Goal: Task Accomplishment & Management: Manage account settings

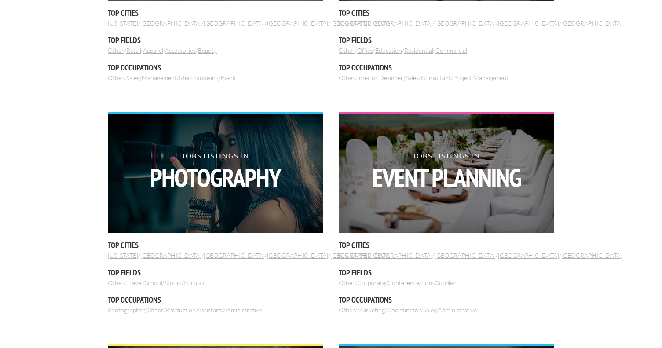
scroll to position [464, 0]
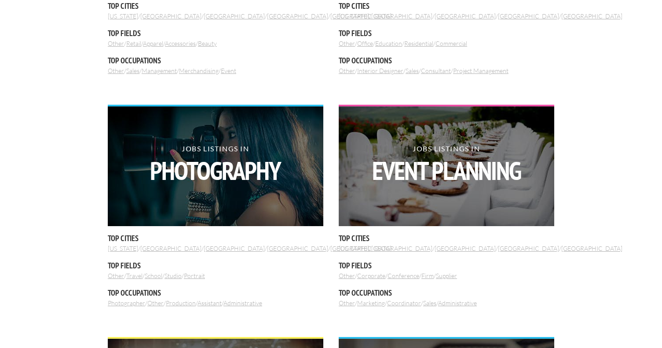
click at [129, 238] on h5 "Top Cities" at bounding box center [216, 238] width 216 height 11
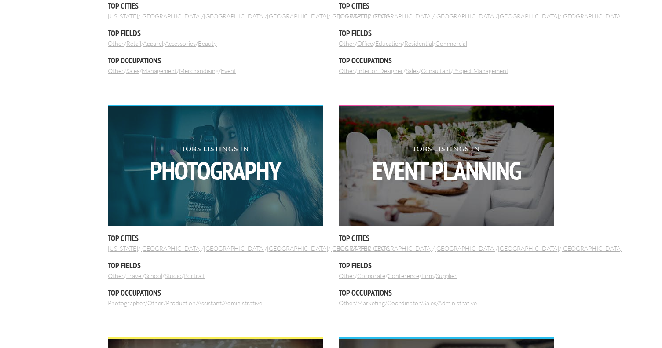
click at [169, 183] on strong "Photography" at bounding box center [216, 171] width 216 height 26
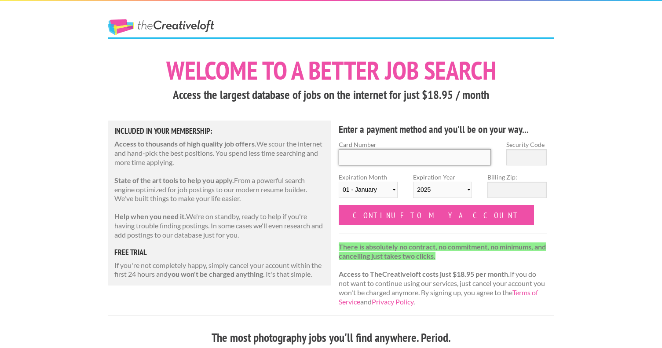
click at [386, 159] on input "Card Number" at bounding box center [415, 157] width 152 height 16
type input "5189410182344567"
type input "446"
select select "08"
select select "2028"
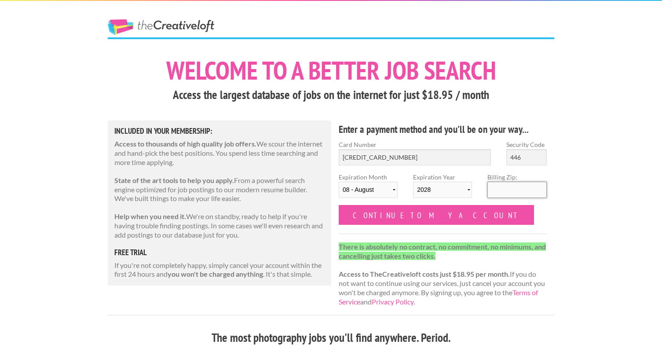
click at [505, 194] on input "Billing Zip:" at bounding box center [517, 190] width 59 height 16
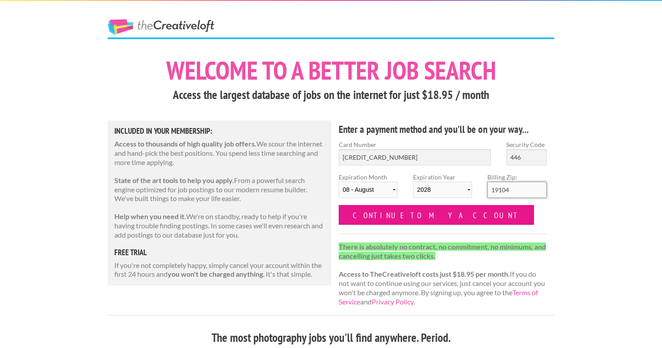
type input "19104"
click at [396, 217] on input "Continue to my account" at bounding box center [436, 215] width 195 height 20
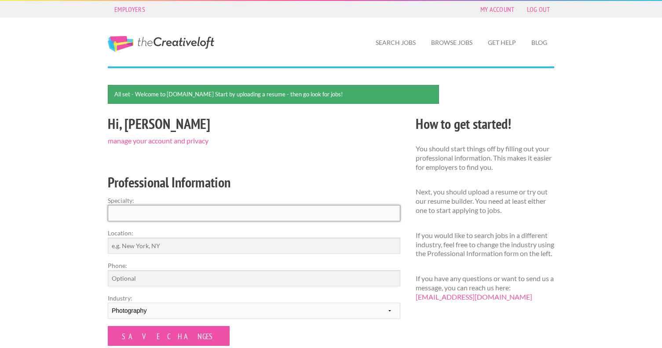
click at [265, 212] on input "Specialty:" at bounding box center [254, 213] width 293 height 16
type input "Photography"
type input "[GEOGRAPHIC_DATA]"
type input "2157710081"
click at [112, 215] on input "Photography" at bounding box center [254, 213] width 293 height 16
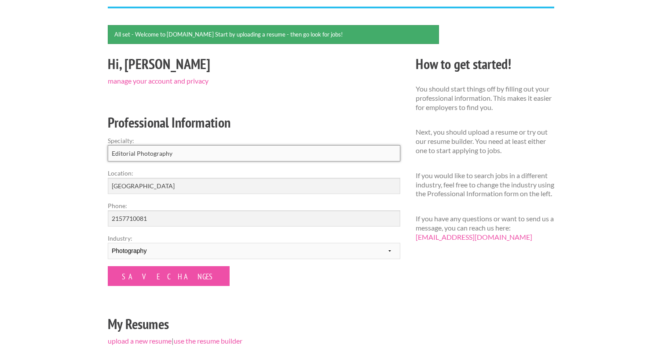
scroll to position [128, 0]
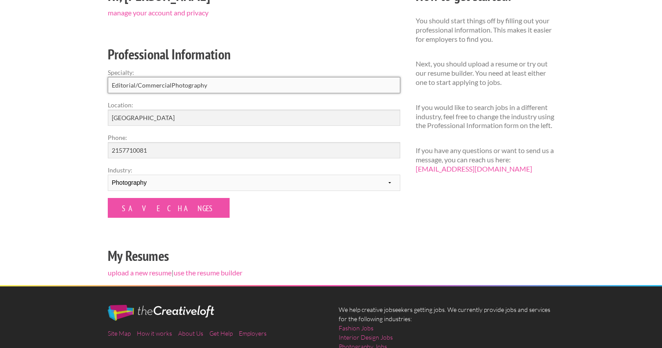
drag, startPoint x: 139, startPoint y: 84, endPoint x: 143, endPoint y: 88, distance: 6.5
click at [139, 85] on input "Editorial/CommercialPhotography" at bounding box center [254, 85] width 293 height 16
click at [172, 85] on input "Editorial, CommercialPhotography" at bounding box center [254, 85] width 293 height 16
click at [170, 86] on input "Editorial, CommercialPhotography" at bounding box center [254, 85] width 293 height 16
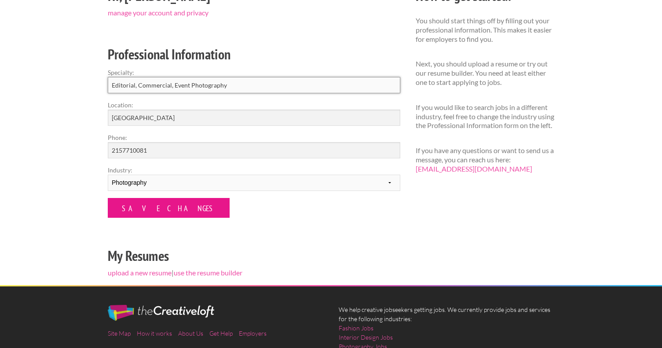
type input "Editorial, Commercial, Event Photography"
click at [146, 209] on input "Save Changes" at bounding box center [169, 208] width 122 height 20
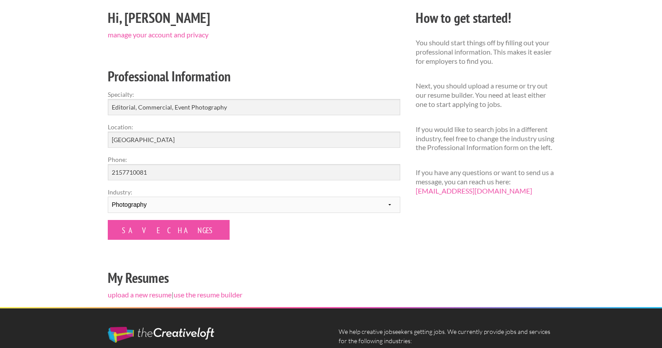
scroll to position [148, 0]
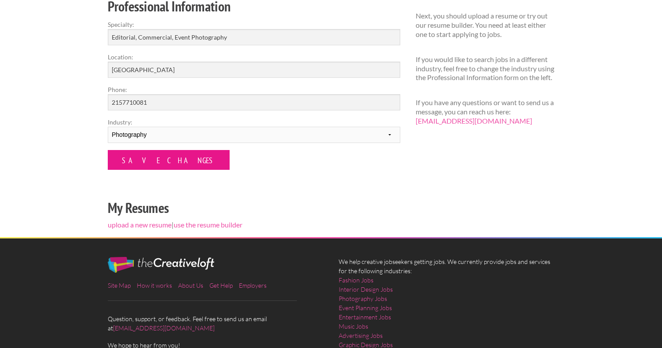
click at [162, 163] on input "Save Changes" at bounding box center [169, 160] width 122 height 20
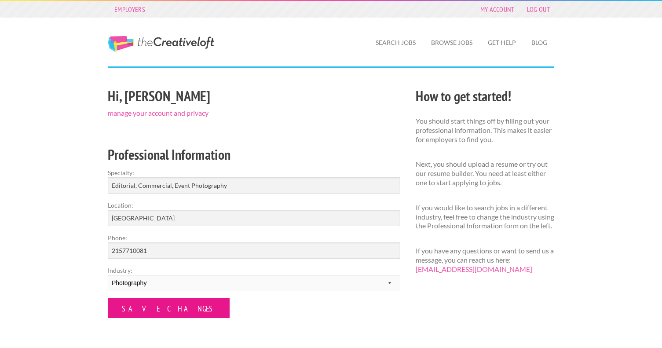
click at [151, 303] on input "Save Changes" at bounding box center [169, 308] width 122 height 20
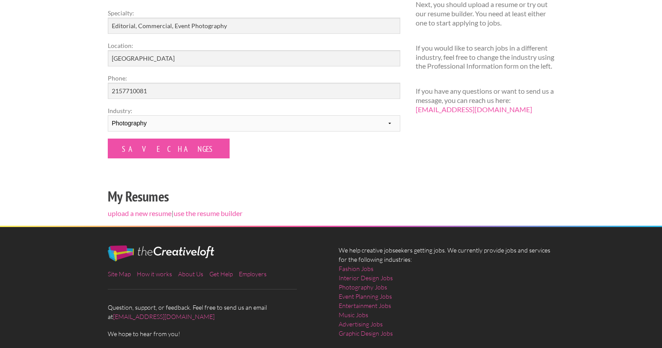
scroll to position [152, 0]
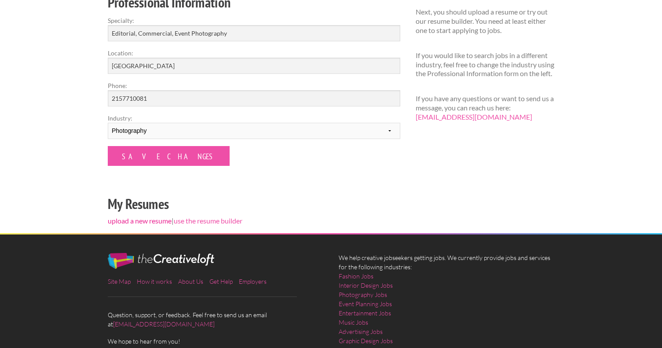
click at [144, 220] on link "upload a new resume" at bounding box center [140, 220] width 64 height 8
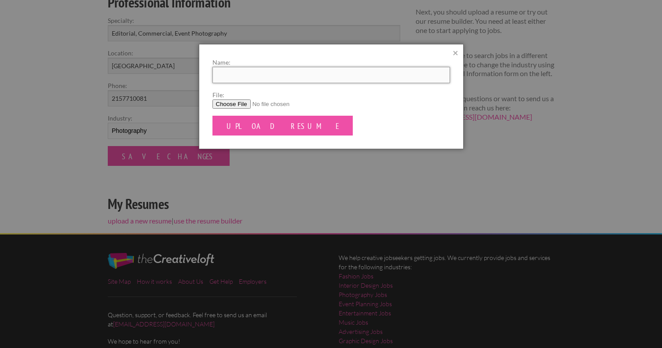
click at [280, 79] on input "Name:" at bounding box center [332, 75] width 238 height 16
type input "Milton Lindsay Resume"
click at [238, 101] on input "File:" at bounding box center [332, 103] width 238 height 9
type input "C:\fakepath\Lindsay_Resume_02152024.pdf"
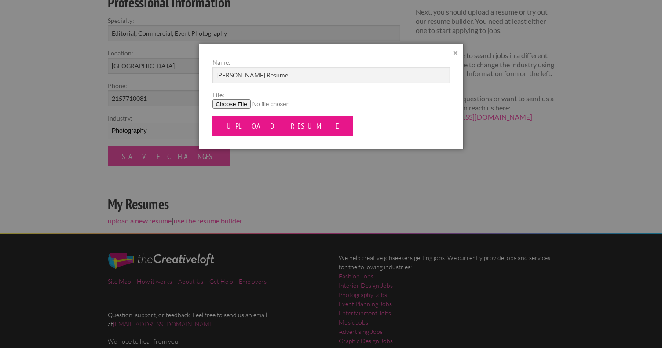
click at [256, 126] on input "Upload Resume" at bounding box center [283, 126] width 141 height 20
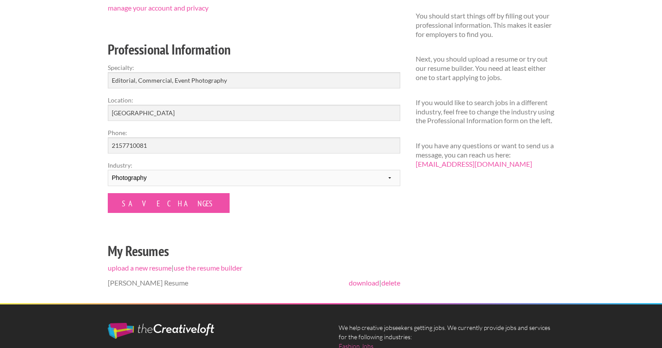
scroll to position [249, 0]
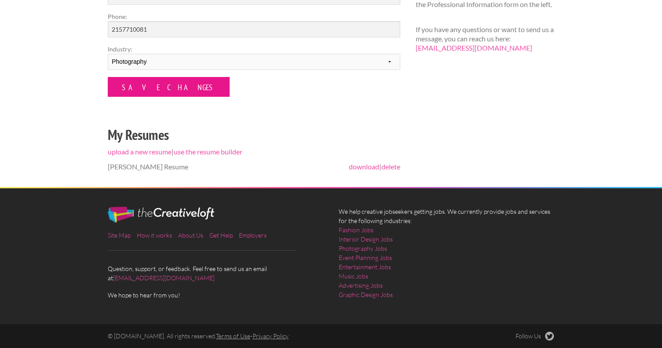
click at [162, 85] on input "Save Changes" at bounding box center [169, 87] width 122 height 20
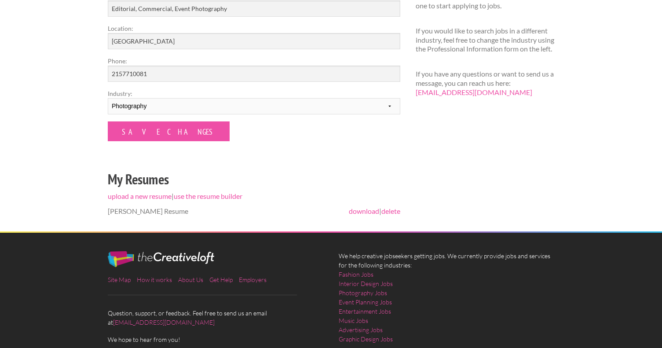
scroll to position [222, 0]
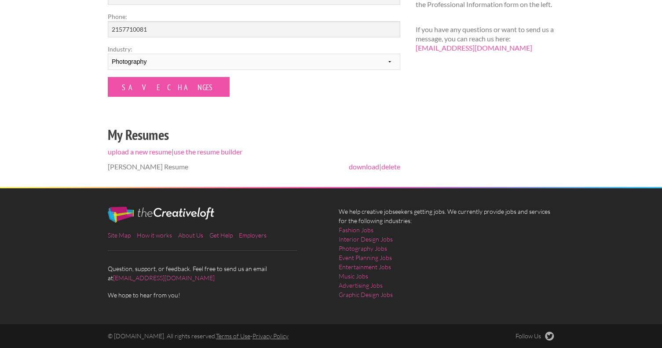
click at [166, 75] on form "Specialty: Editorial, Commercial, Event Photography Location: [GEOGRAPHIC_DATA]…" at bounding box center [254, 22] width 293 height 150
click at [162, 83] on input "Save Changes" at bounding box center [169, 87] width 122 height 20
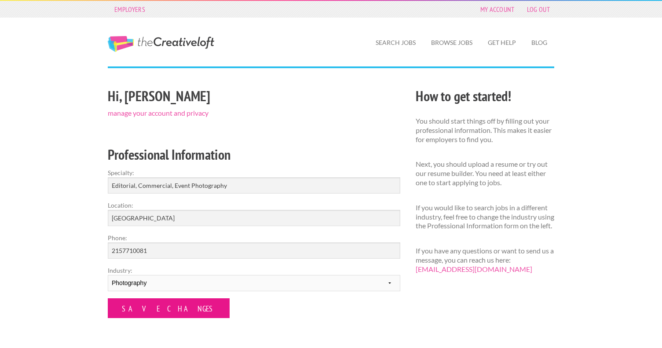
click at [151, 305] on input "Save Changes" at bounding box center [169, 308] width 122 height 20
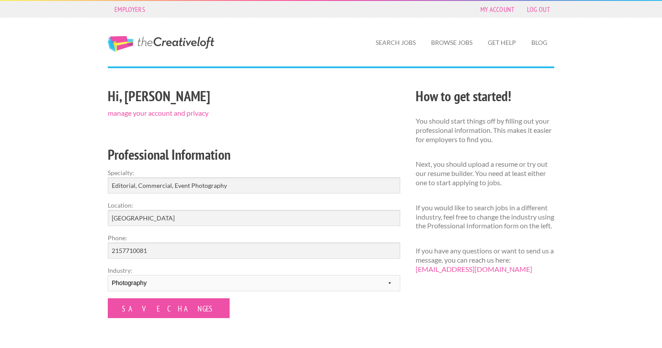
click at [151, 305] on input "Save Changes" at bounding box center [169, 308] width 122 height 20
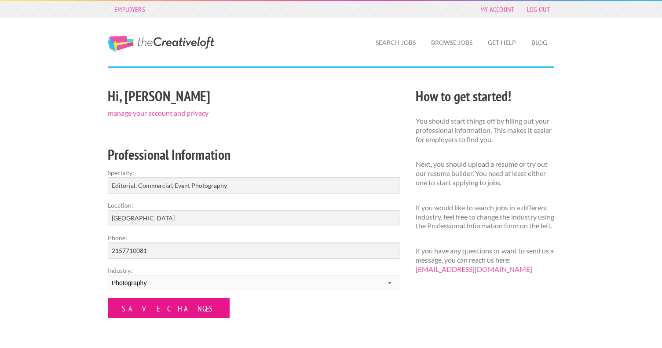
click at [151, 305] on input "Save Changes" at bounding box center [169, 308] width 122 height 20
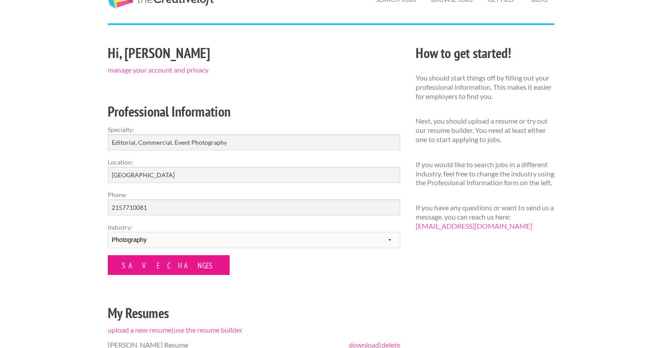
scroll to position [222, 0]
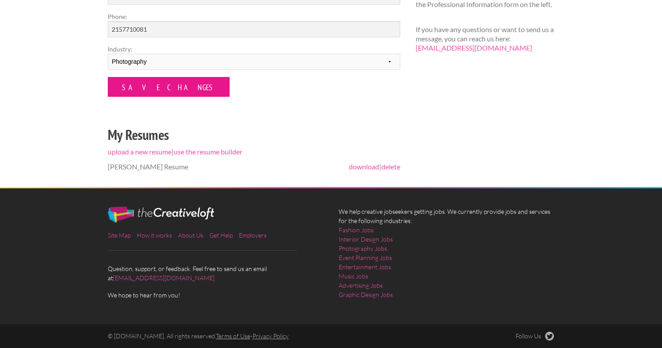
click at [159, 94] on input "Save Changes" at bounding box center [169, 87] width 122 height 20
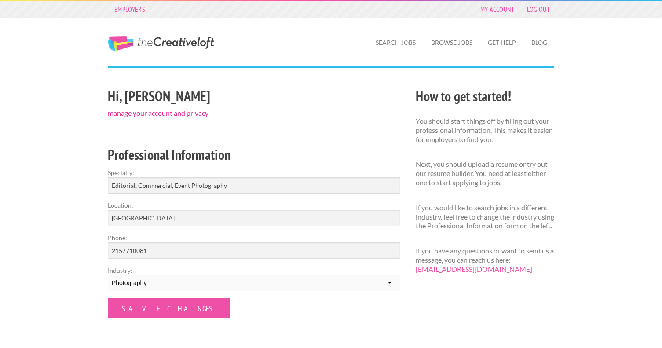
click at [140, 113] on link "manage your account and privacy" at bounding box center [158, 113] width 101 height 8
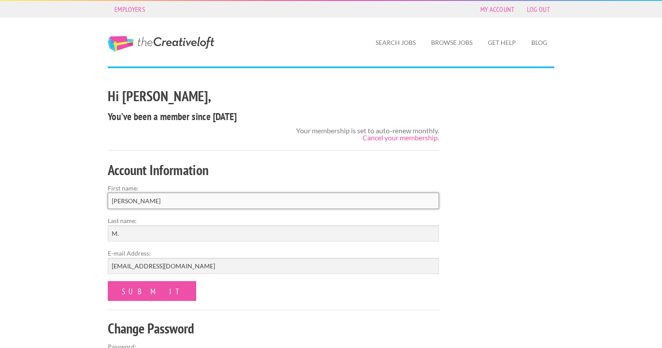
drag, startPoint x: 131, startPoint y: 197, endPoint x: 71, endPoint y: 197, distance: 59.8
click at [71, 197] on div "Employers My Account Log Out The Creative Loft Search Jobs Browse Jobs Get Help…" at bounding box center [331, 304] width 662 height 609
type input "Milton"
click at [166, 235] on input "M." at bounding box center [273, 233] width 331 height 16
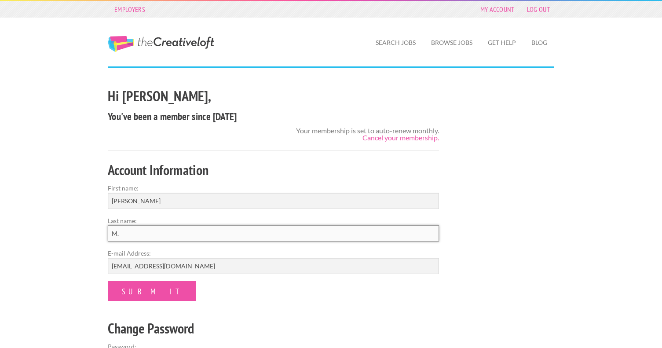
click at [166, 235] on input "M." at bounding box center [273, 233] width 331 height 16
type input "Lindsay"
click at [130, 295] on input "submit" at bounding box center [152, 291] width 88 height 20
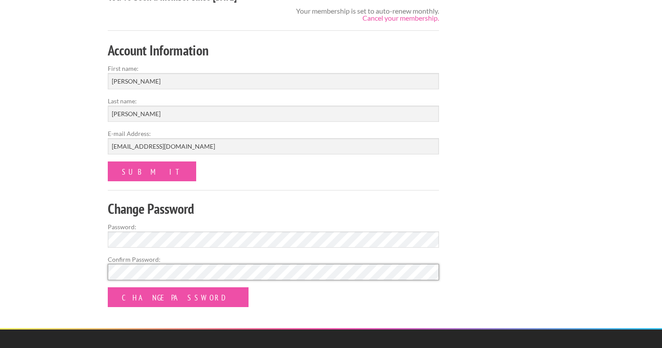
scroll to position [163, 0]
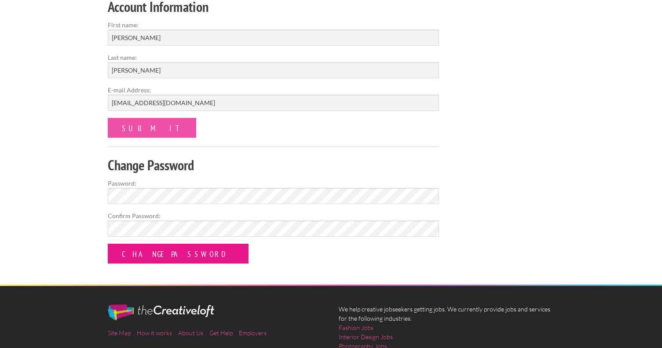
click at [149, 252] on input "Change Password" at bounding box center [178, 254] width 141 height 20
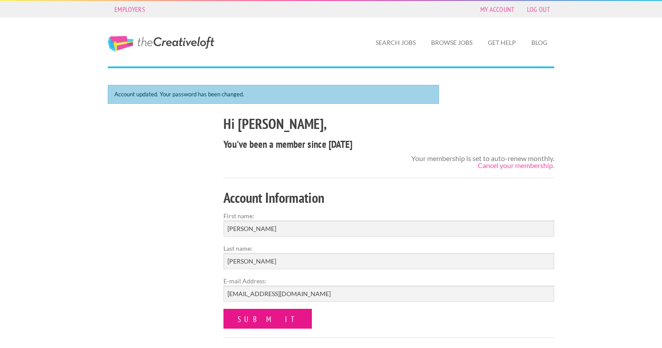
click at [257, 318] on input "submit" at bounding box center [268, 319] width 88 height 20
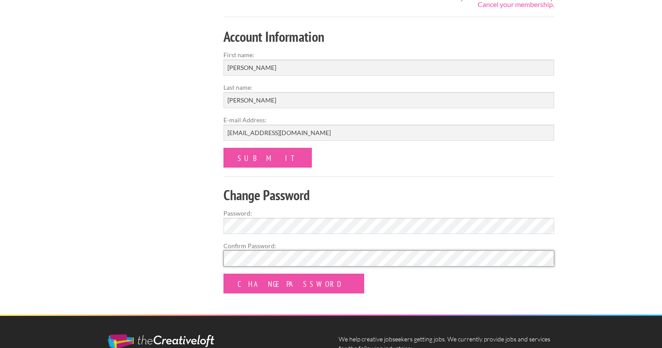
scroll to position [185, 0]
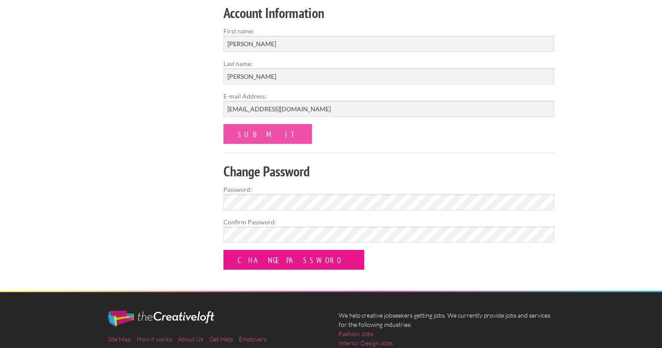
click at [289, 255] on input "Change Password" at bounding box center [294, 260] width 141 height 20
click at [275, 262] on input "Change Password" at bounding box center [294, 260] width 141 height 20
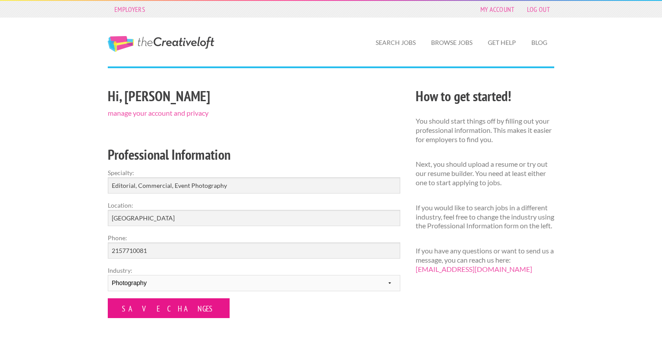
click at [160, 309] on input "Save Changes" at bounding box center [169, 308] width 122 height 20
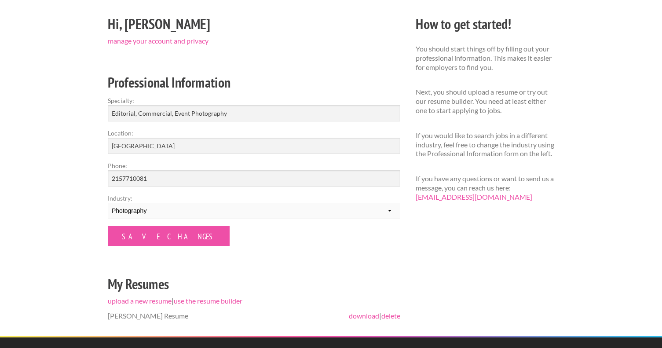
scroll to position [20, 0]
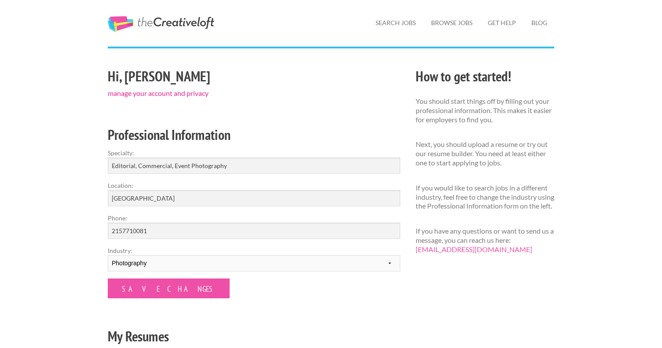
click at [166, 94] on link "manage your account and privacy" at bounding box center [158, 93] width 101 height 8
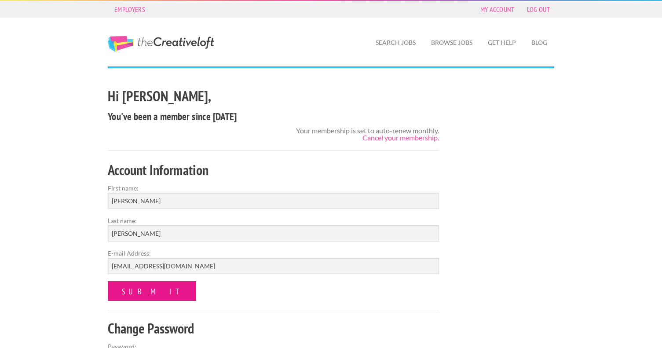
click at [137, 293] on input "submit" at bounding box center [152, 291] width 88 height 20
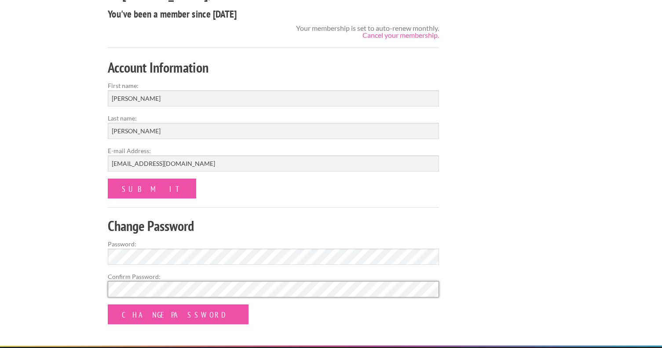
scroll to position [117, 0]
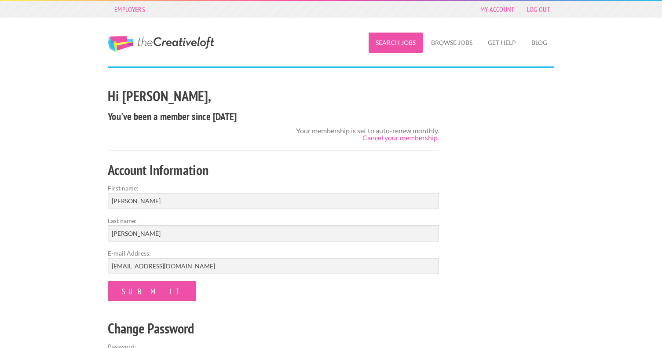
click at [383, 47] on link "Search Jobs" at bounding box center [396, 43] width 54 height 20
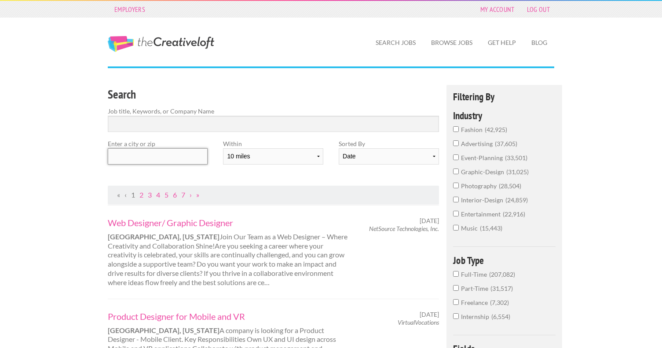
click at [159, 153] on input "text" at bounding box center [158, 156] width 100 height 16
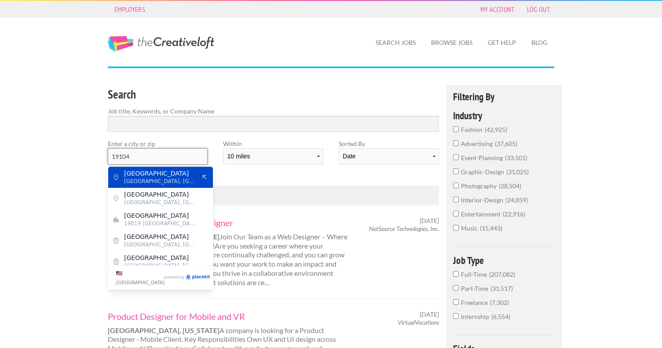
scroll to position [5, 0]
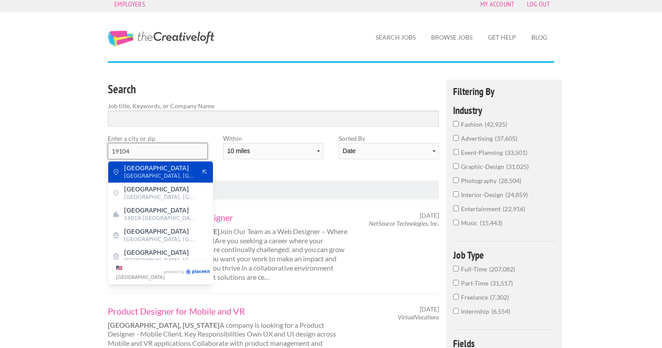
type input "19104"
click at [185, 127] on div "Search Job title, Keywords, or Company Name" at bounding box center [273, 107] width 347 height 54
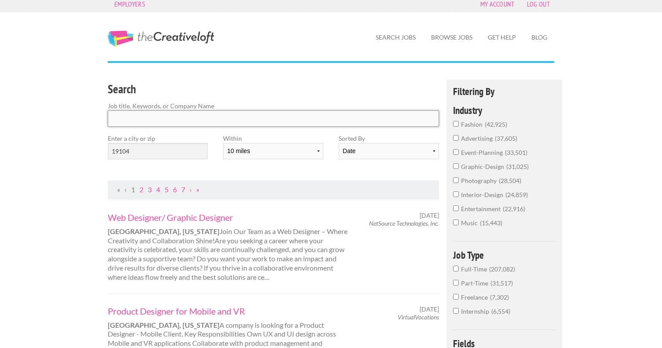
click at [186, 116] on input "Search" at bounding box center [273, 118] width 331 height 16
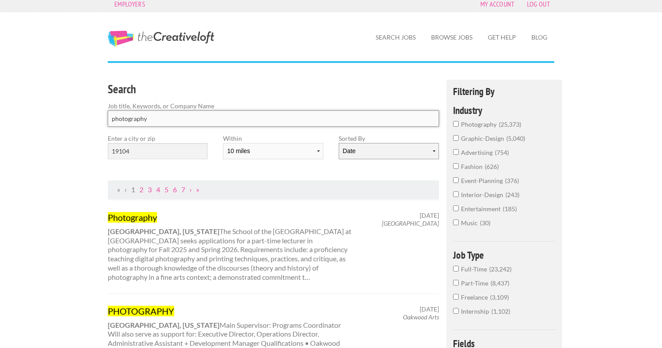
type input "photography"
click at [385, 147] on select "Date Relevance" at bounding box center [389, 151] width 100 height 16
click at [339, 143] on select "Date Relevance" at bounding box center [389, 151] width 100 height 16
click at [473, 126] on span "photography" at bounding box center [480, 124] width 38 height 7
click at [459, 126] on input "photography 25,373" at bounding box center [456, 124] width 6 height 6
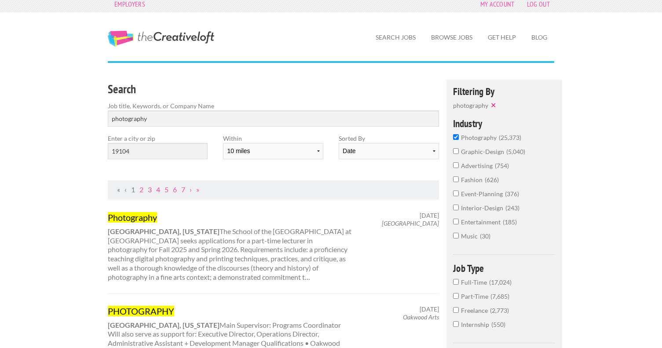
click at [480, 299] on span "Part-Time" at bounding box center [475, 296] width 29 height 7
click at [459, 299] on input "Part-Time 7,685" at bounding box center [456, 296] width 6 height 6
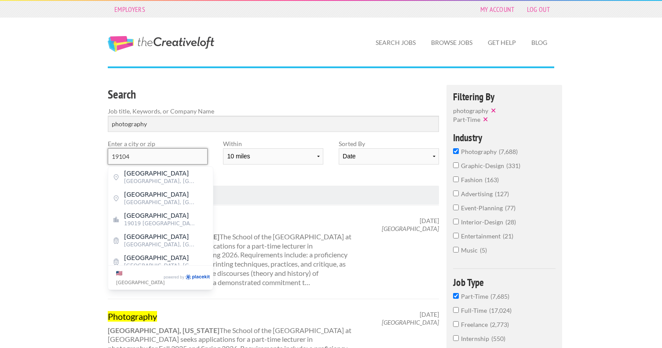
click at [142, 155] on input "19104" at bounding box center [158, 156] width 100 height 16
click at [296, 157] on select "10 miles 20 miles 50 miles 100 miles 200 miles 300 miles 400 miles 500 miles" at bounding box center [273, 156] width 100 height 16
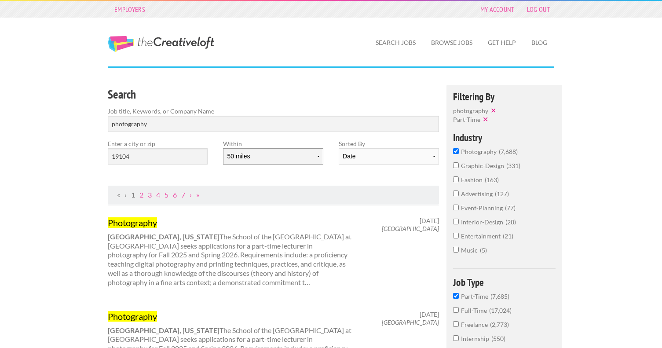
click at [223, 148] on select "10 miles 20 miles 50 miles 100 miles 200 miles 300 miles 400 miles 500 miles" at bounding box center [273, 156] width 100 height 16
click at [415, 161] on select "Date Relevance" at bounding box center [389, 156] width 100 height 16
click at [339, 148] on select "Date Relevance" at bounding box center [389, 156] width 100 height 16
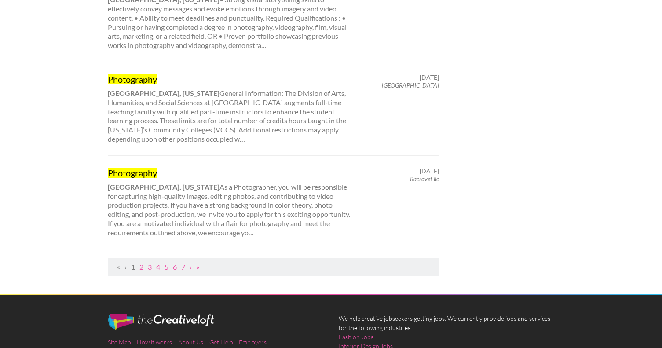
scroll to position [901, 0]
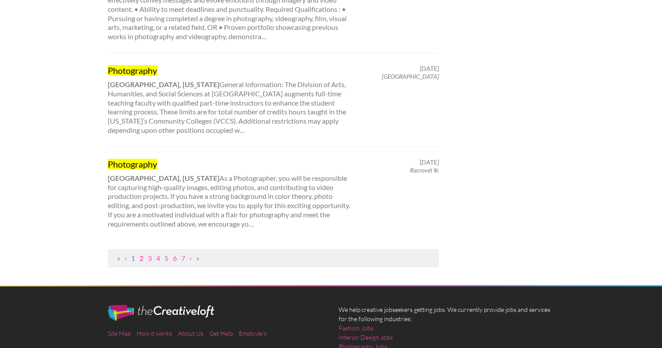
click at [143, 256] on link "2" at bounding box center [141, 258] width 4 height 8
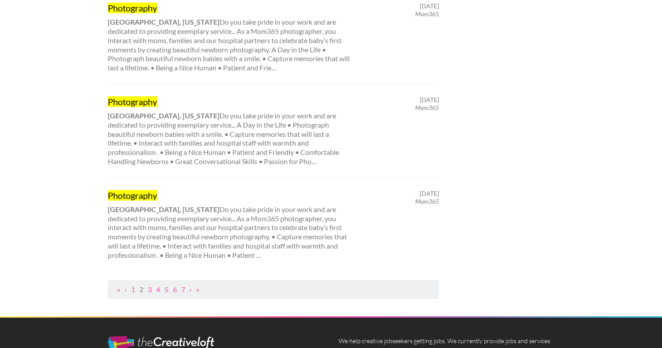
scroll to position [893, 0]
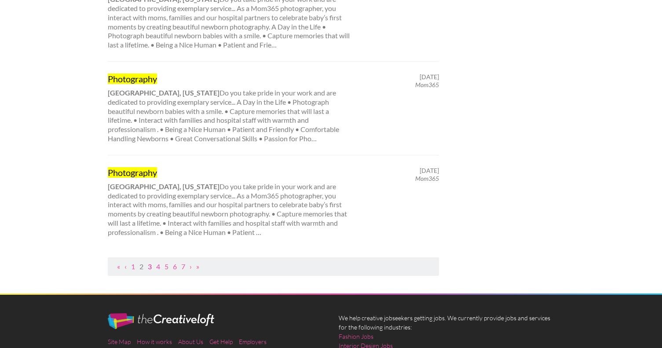
click at [151, 268] on link "3" at bounding box center [150, 266] width 4 height 8
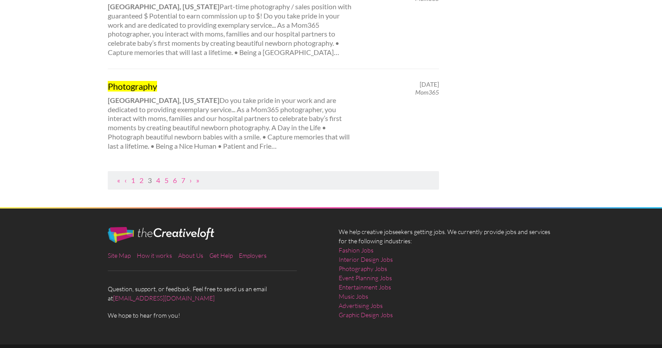
scroll to position [994, 0]
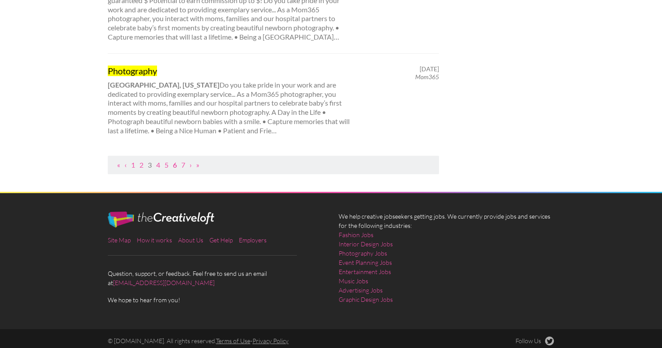
click at [177, 165] on link "6" at bounding box center [175, 165] width 4 height 8
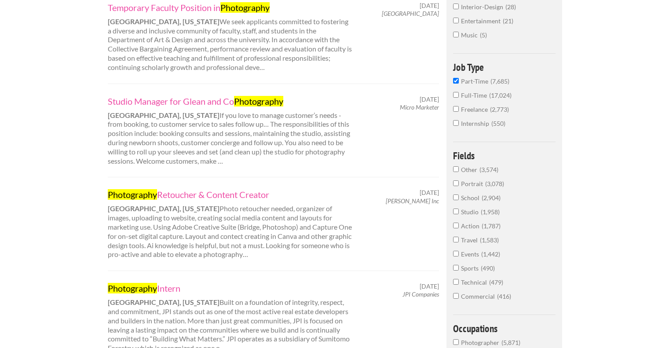
scroll to position [244, 0]
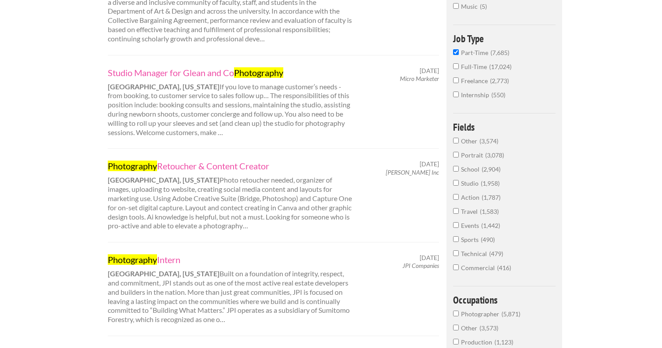
click at [472, 226] on span "Events" at bounding box center [471, 225] width 20 height 7
click at [459, 226] on input "Events 1,442" at bounding box center [456, 225] width 6 height 6
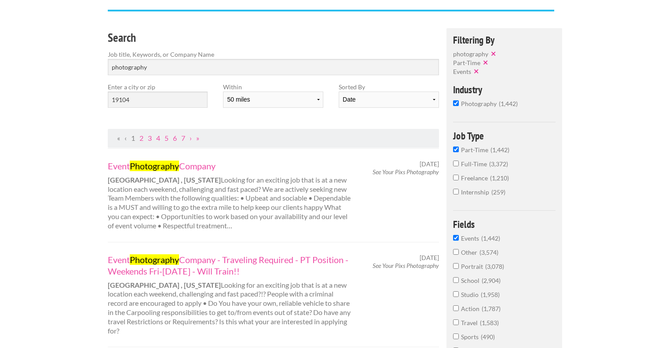
scroll to position [31, 0]
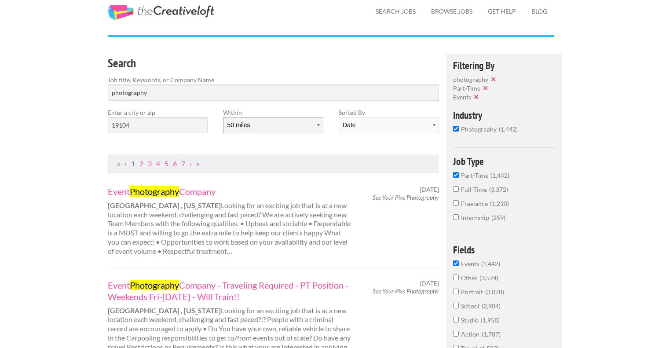
click at [271, 128] on select "10 miles 20 miles 50 miles 100 miles 200 miles 300 miles 400 miles 500 miles" at bounding box center [273, 125] width 100 height 16
click at [223, 117] on select "10 miles 20 miles 50 miles 100 miles 200 miles 300 miles 400 miles 500 miles" at bounding box center [273, 125] width 100 height 16
click at [282, 125] on select "10 miles 20 miles 50 miles 100 miles 200 miles 300 miles 400 miles 500 miles" at bounding box center [273, 125] width 100 height 16
select select "10"
click at [223, 117] on select "10 miles 20 miles 50 miles 100 miles 200 miles 300 miles 400 miles 500 miles" at bounding box center [273, 125] width 100 height 16
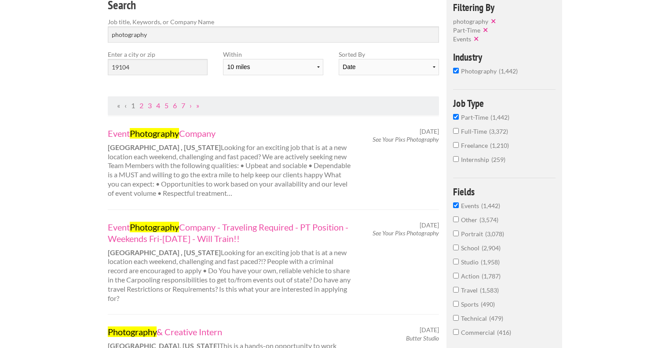
scroll to position [0, 0]
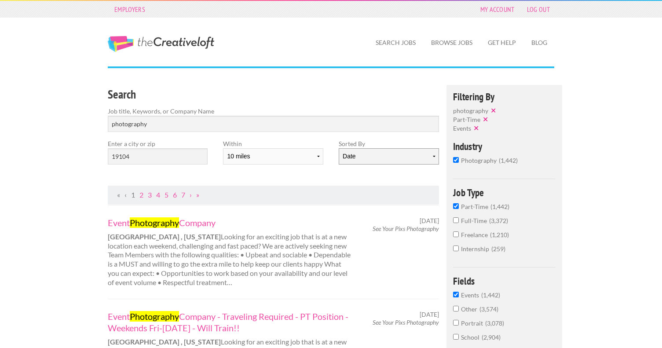
click at [375, 158] on select "Date Relevance" at bounding box center [389, 156] width 100 height 16
select select "jobs"
click at [339, 148] on select "Date Relevance" at bounding box center [389, 156] width 100 height 16
click at [270, 149] on select "10 miles 20 miles 50 miles 100 miles 200 miles 300 miles 400 miles 500 miles" at bounding box center [273, 156] width 100 height 16
select select "50"
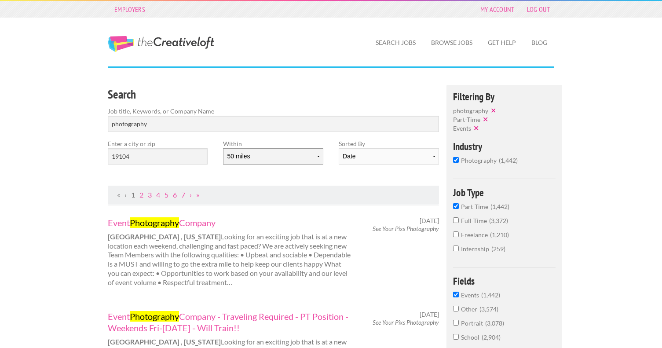
click at [223, 148] on select "10 miles 20 miles 50 miles 100 miles 200 miles 300 miles 400 miles 500 miles" at bounding box center [273, 156] width 100 height 16
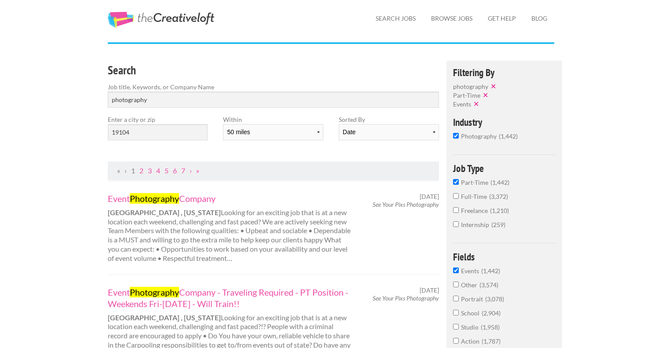
scroll to position [32, 0]
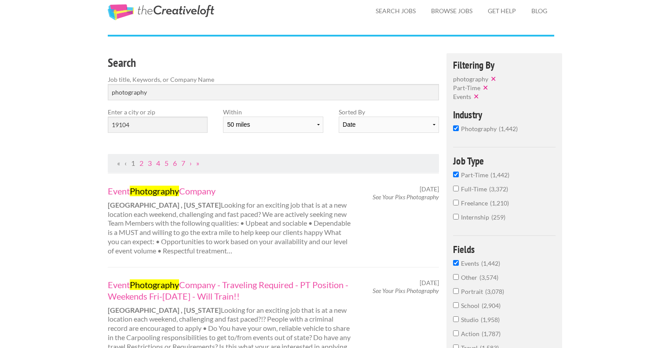
click at [475, 175] on span "Part-Time" at bounding box center [475, 174] width 29 height 7
click at [459, 175] on input "Part-Time 1,442" at bounding box center [456, 175] width 6 height 6
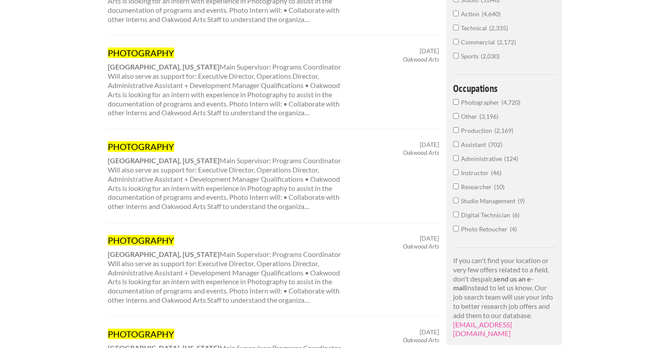
scroll to position [365, 0]
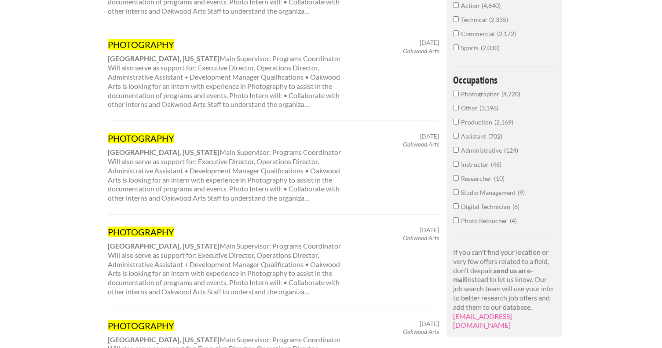
click at [489, 94] on span "Photographer" at bounding box center [481, 93] width 40 height 7
click at [459, 94] on input "Photographer 4,720" at bounding box center [456, 94] width 6 height 6
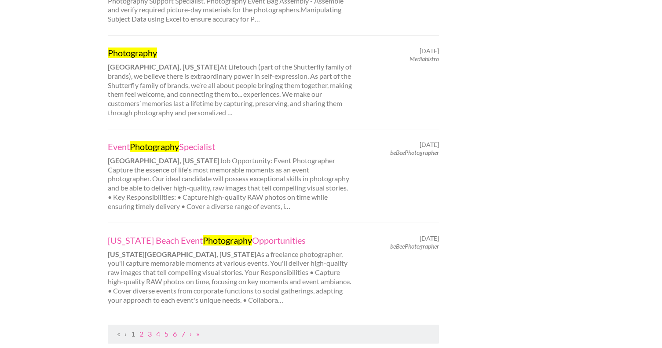
scroll to position [835, 0]
click at [191, 329] on link "›" at bounding box center [191, 333] width 2 height 8
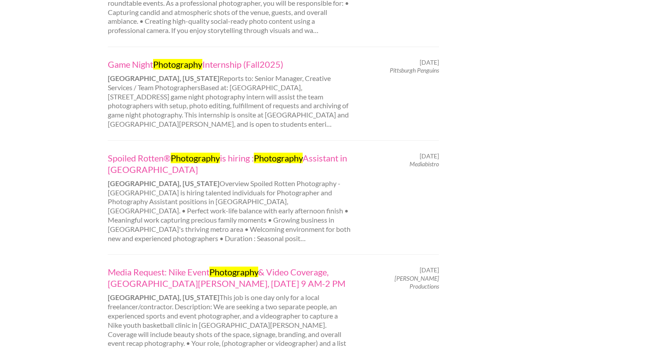
scroll to position [836, 0]
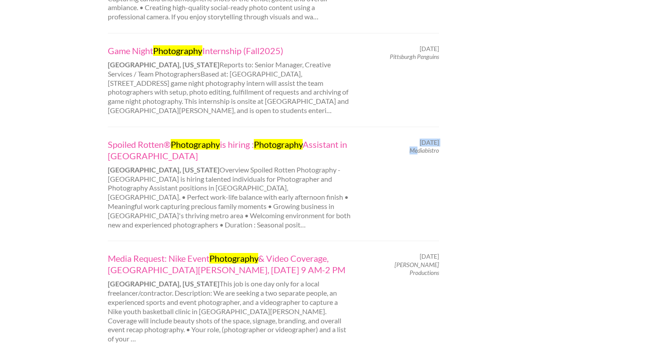
drag, startPoint x: 440, startPoint y: 151, endPoint x: 416, endPoint y: 153, distance: 23.8
click at [416, 153] on div "September 10, 2025 Mediabistro" at bounding box center [403, 147] width 87 height 16
click at [419, 151] on em "Mediabistro" at bounding box center [424, 150] width 29 height 7
copy em "Mediabistro"
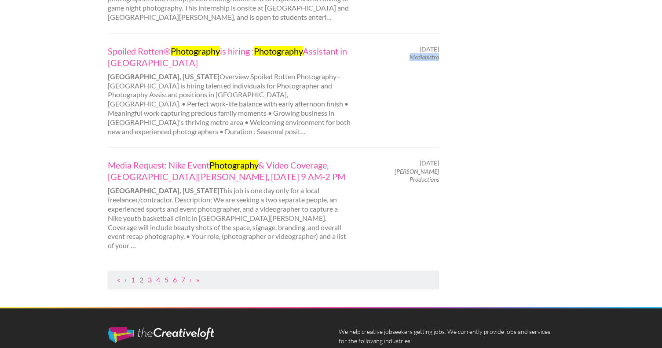
scroll to position [959, 0]
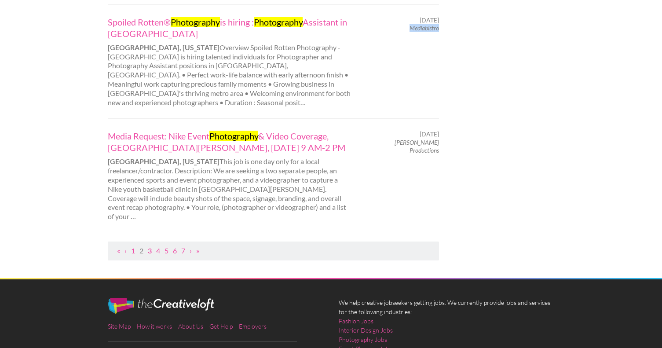
click at [150, 246] on link "3" at bounding box center [150, 250] width 4 height 8
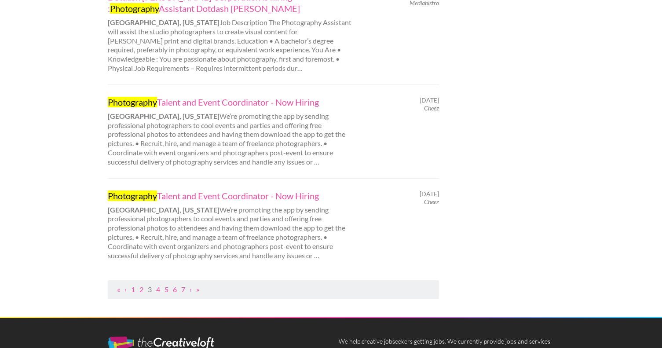
scroll to position [907, 0]
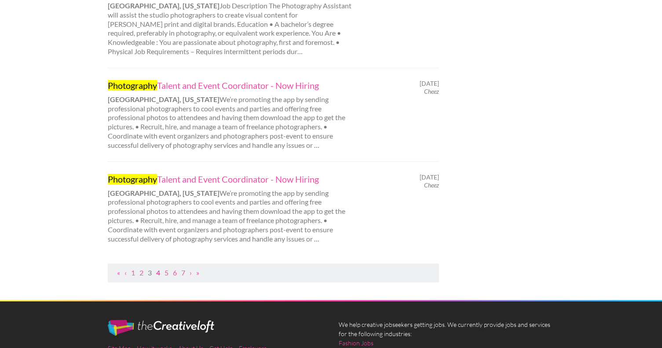
click at [160, 268] on link "4" at bounding box center [158, 272] width 4 height 8
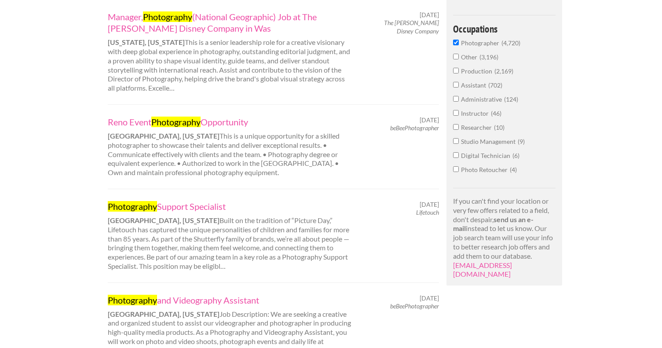
scroll to position [425, 0]
click at [476, 87] on span "Assistant" at bounding box center [474, 85] width 27 height 7
click at [459, 87] on input "Assistant 702" at bounding box center [456, 85] width 6 height 6
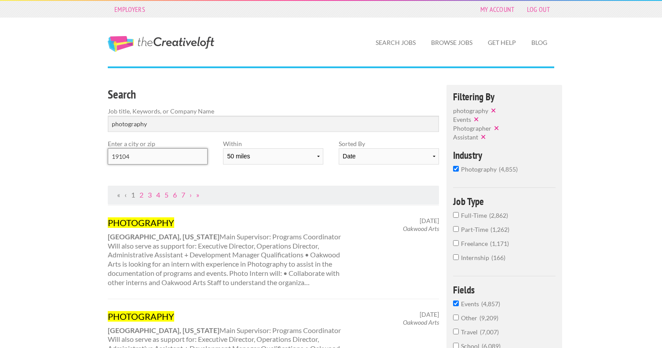
click at [171, 157] on input "19104" at bounding box center [158, 156] width 100 height 16
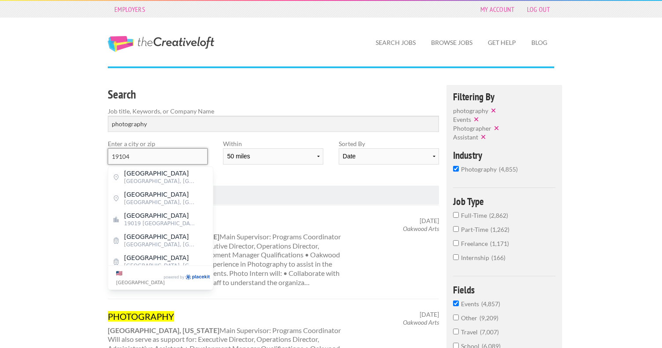
click at [171, 157] on input "19104" at bounding box center [158, 156] width 100 height 16
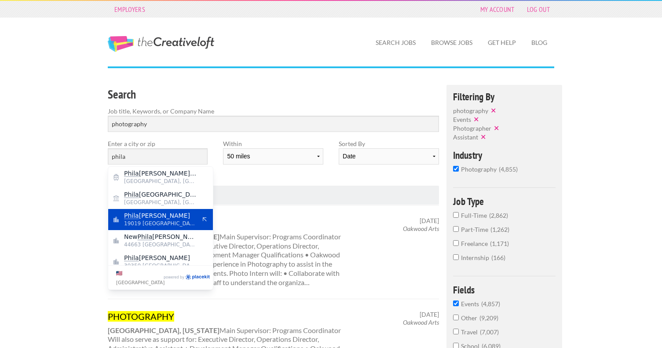
click at [173, 215] on span "Phila delphia" at bounding box center [160, 216] width 72 height 8
type input "Philadelphia"
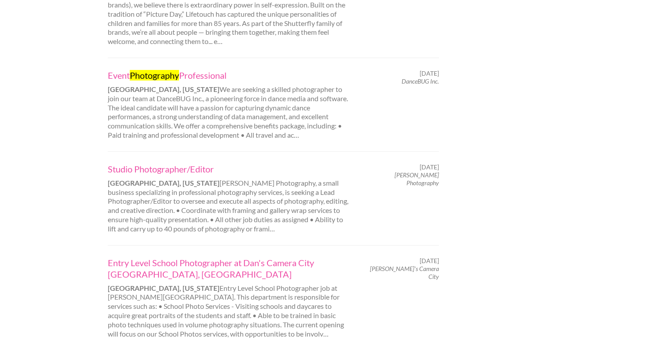
scroll to position [848, 0]
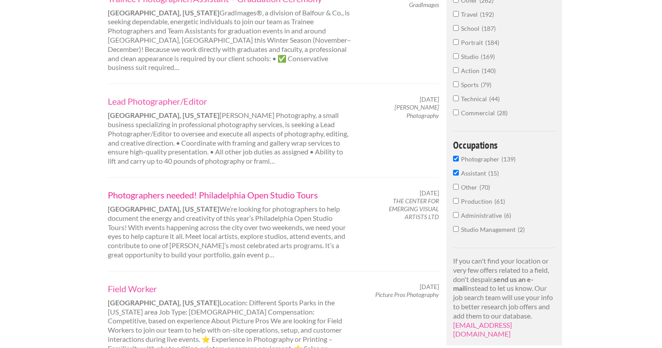
scroll to position [319, 0]
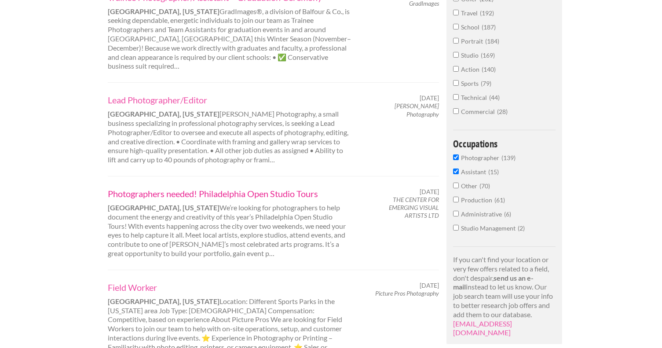
click at [208, 188] on link "Photographers needed! Philadelphia Open Studio Tours" at bounding box center [230, 193] width 245 height 11
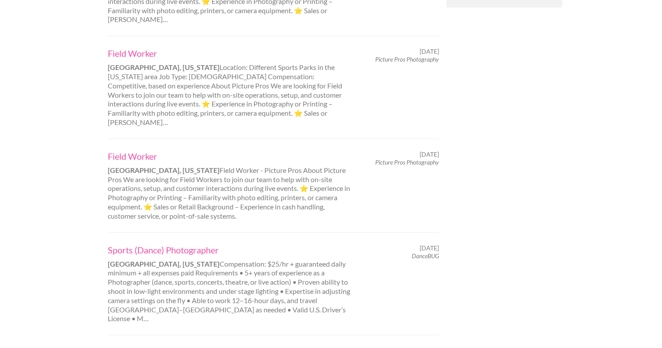
scroll to position [665, 0]
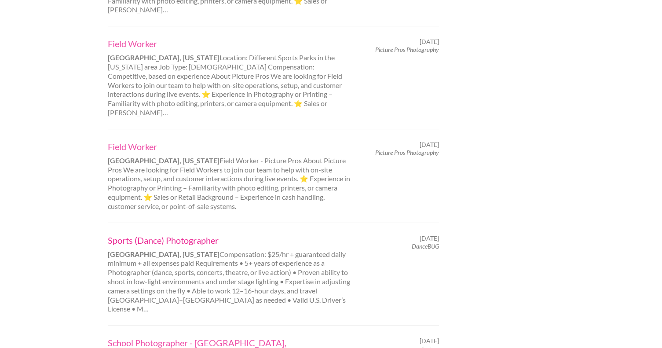
click at [167, 235] on link "Sports (Dance) Photographer" at bounding box center [230, 240] width 245 height 11
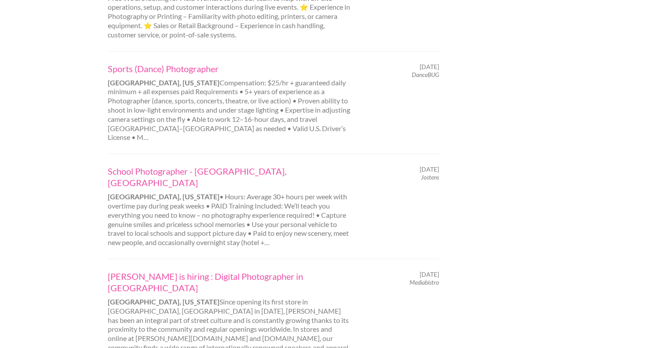
scroll to position [841, 0]
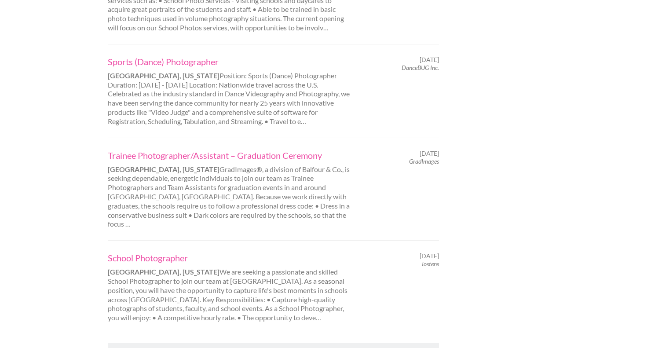
scroll to position [894, 0]
click at [158, 346] on link "4" at bounding box center [158, 350] width 4 height 8
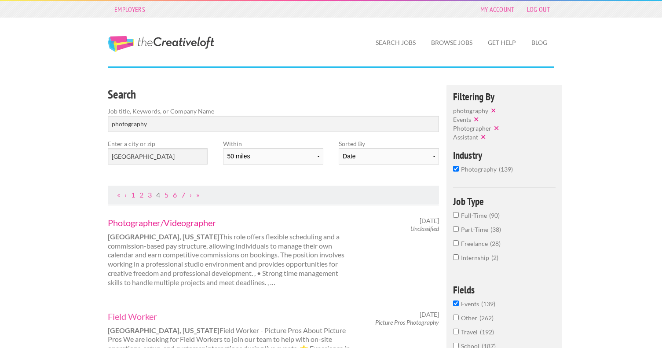
click at [157, 219] on link "Photographer/Videographer" at bounding box center [230, 222] width 245 height 11
click at [355, 154] on select "Date Relevance" at bounding box center [389, 156] width 100 height 16
select select "jobs"
click at [339, 148] on select "Date Relevance" at bounding box center [389, 156] width 100 height 16
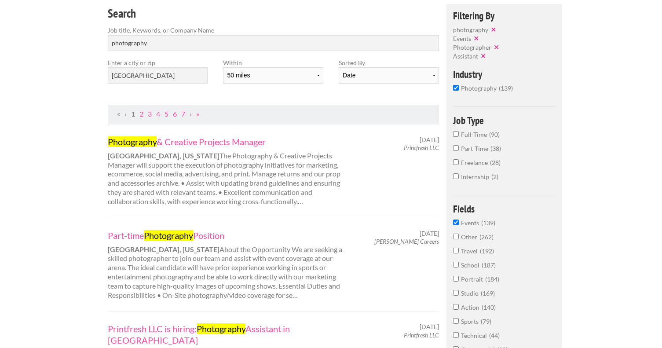
scroll to position [94, 0]
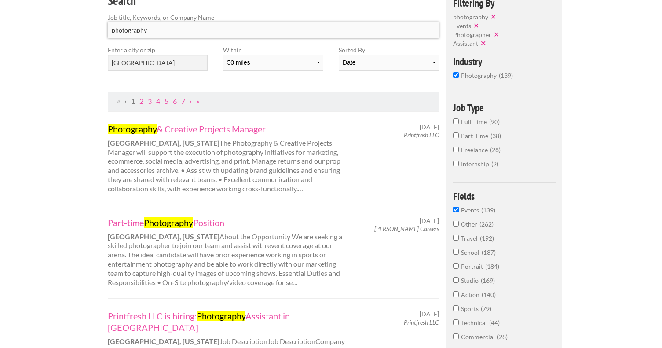
drag, startPoint x: 202, startPoint y: 31, endPoint x: 114, endPoint y: 32, distance: 88.0
click at [114, 32] on input "photography" at bounding box center [273, 30] width 331 height 16
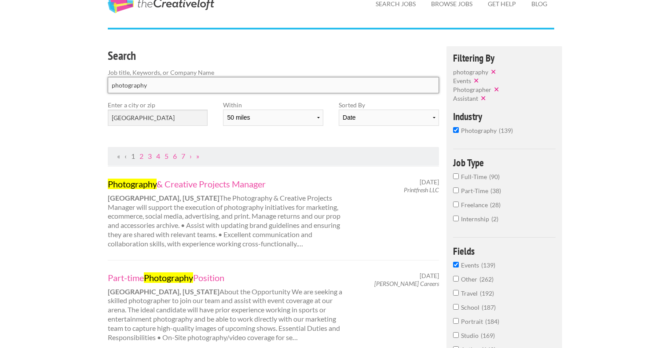
scroll to position [0, 0]
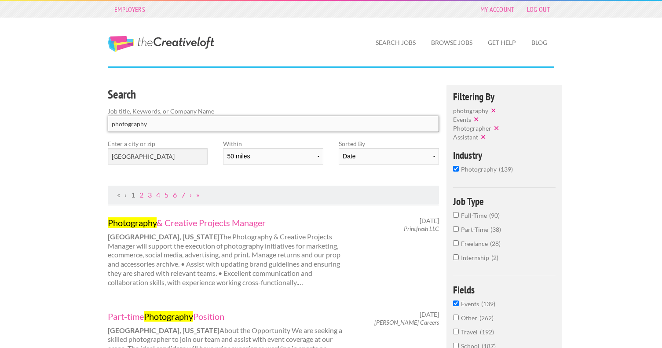
type input "p"
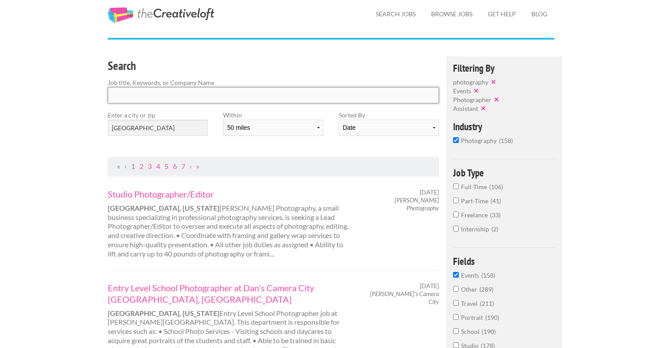
scroll to position [33, 0]
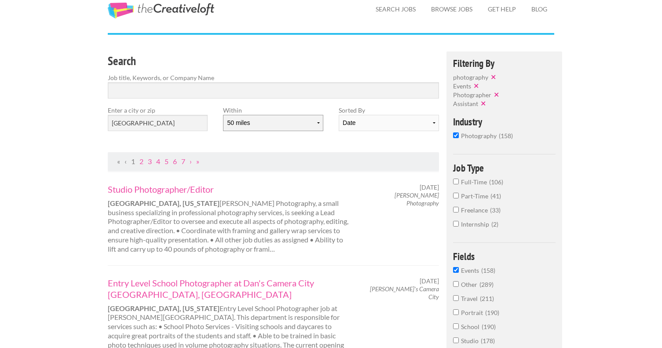
click at [290, 121] on select "10 miles 20 miles 50 miles 100 miles 200 miles 300 miles 400 miles 500 miles" at bounding box center [273, 123] width 100 height 16
select select "20"
click at [223, 115] on select "10 miles 20 miles 50 miles 100 miles 200 miles 300 miles 400 miles 500 miles" at bounding box center [273, 123] width 100 height 16
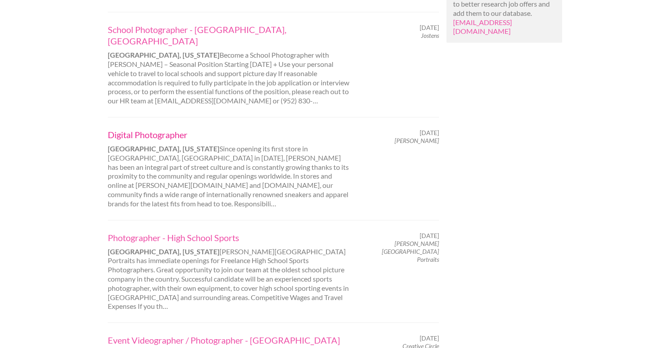
scroll to position [632, 0]
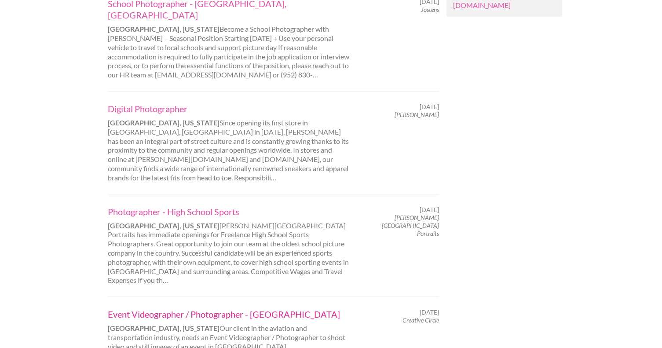
click at [172, 308] on link "Event Videographer / Photographer - Philadelphia" at bounding box center [230, 313] width 245 height 11
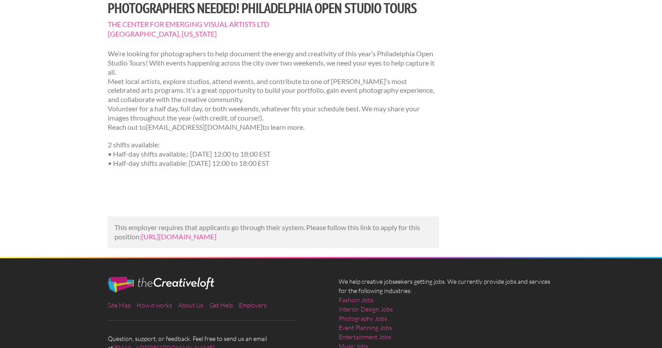
scroll to position [98, 0]
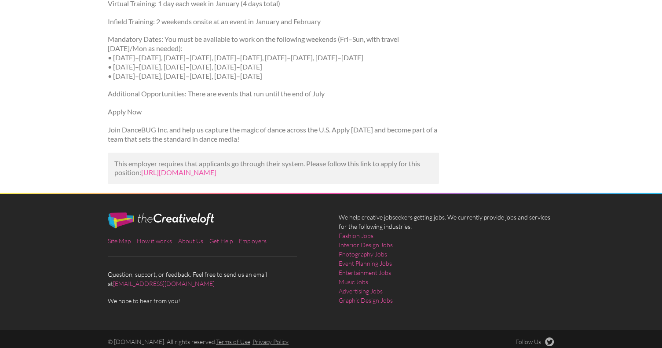
scroll to position [635, 0]
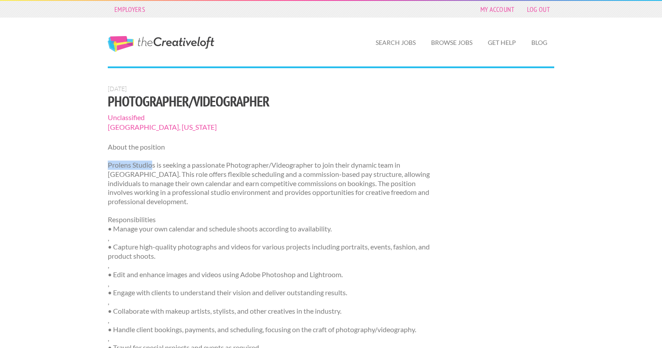
drag, startPoint x: 153, startPoint y: 166, endPoint x: 105, endPoint y: 167, distance: 48.4
copy p "Prolens Studio"
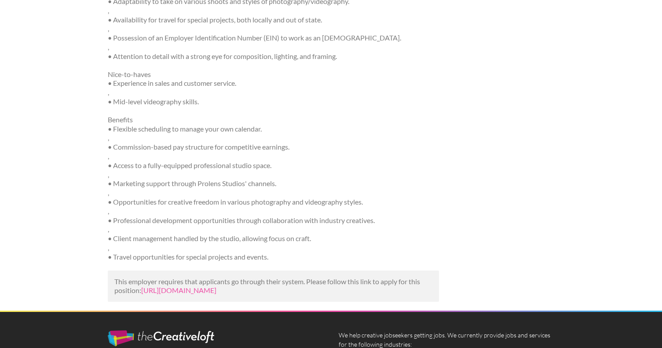
scroll to position [499, 0]
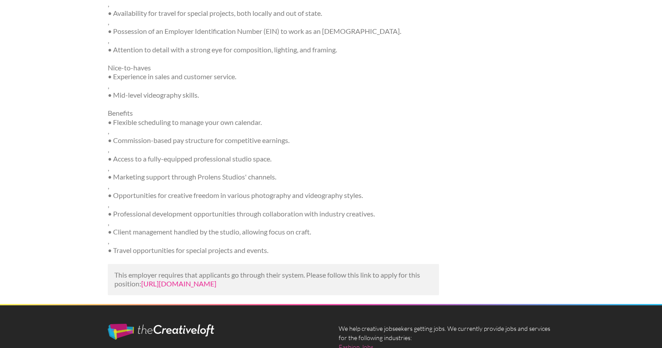
click at [167, 288] on link "[URL][DOMAIN_NAME]" at bounding box center [178, 283] width 75 height 8
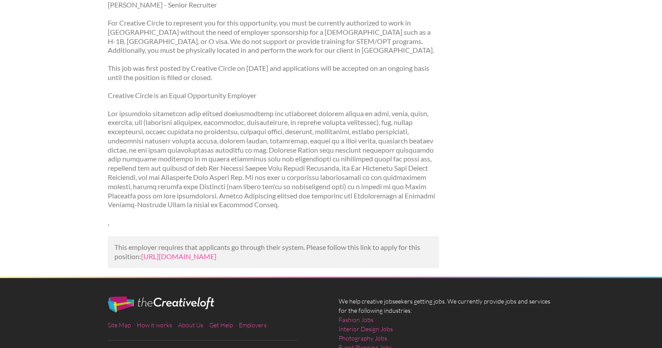
scroll to position [503, 0]
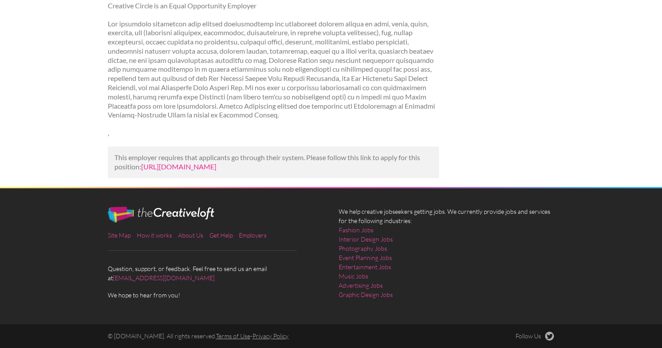
click at [172, 162] on link "[URL][DOMAIN_NAME]" at bounding box center [178, 166] width 75 height 8
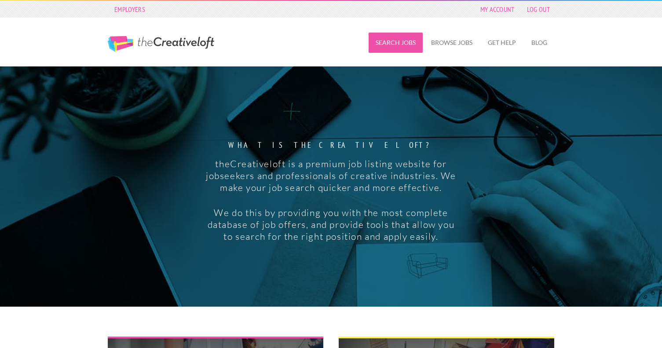
click at [403, 45] on link "Search Jobs" at bounding box center [396, 43] width 54 height 20
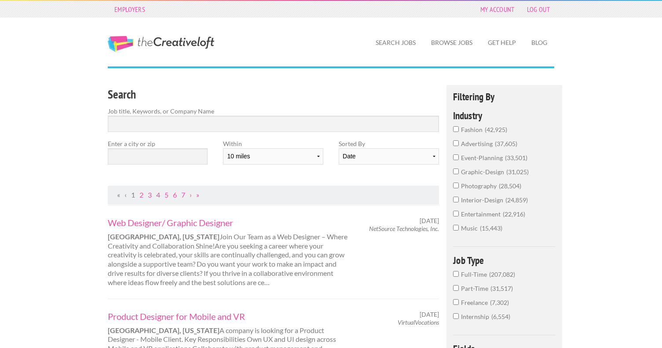
click at [488, 183] on span "photography" at bounding box center [480, 185] width 38 height 7
click at [459, 183] on input "photography 28,504" at bounding box center [456, 186] width 6 height 6
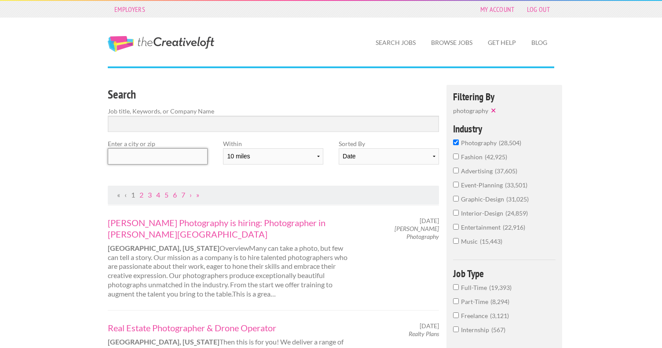
click at [167, 158] on input "text" at bounding box center [158, 156] width 100 height 16
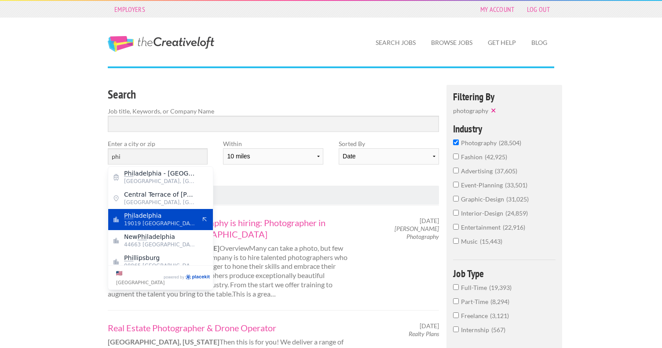
click at [178, 221] on span "19019 United States of America" at bounding box center [160, 224] width 72 height 8
type input "Philadelphia"
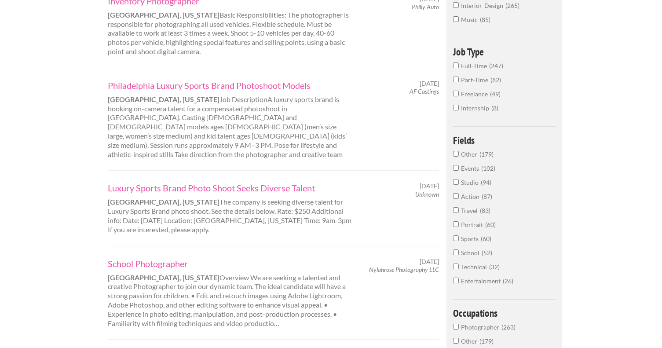
scroll to position [79, 0]
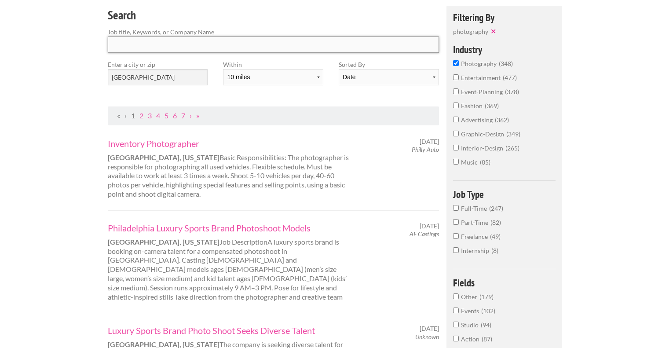
click at [176, 45] on input "Search" at bounding box center [273, 45] width 331 height 16
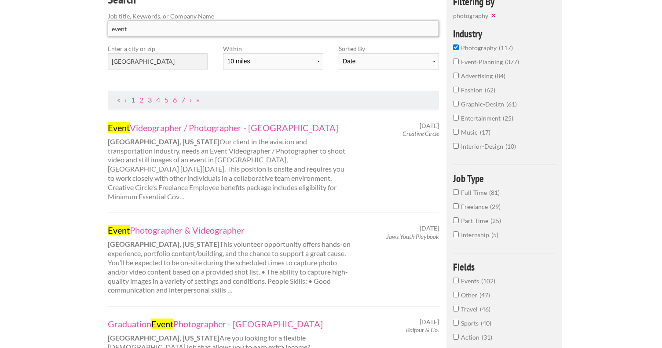
scroll to position [102, 0]
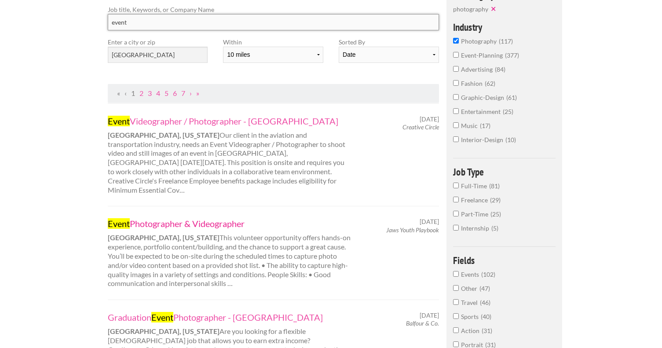
type input "event"
click at [186, 218] on link "Event Photographer & Videographer" at bounding box center [230, 223] width 245 height 11
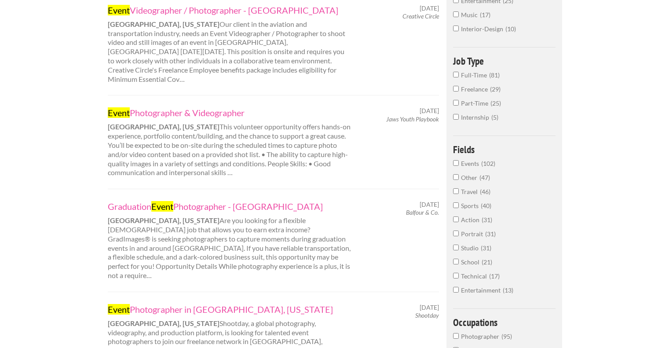
scroll to position [0, 0]
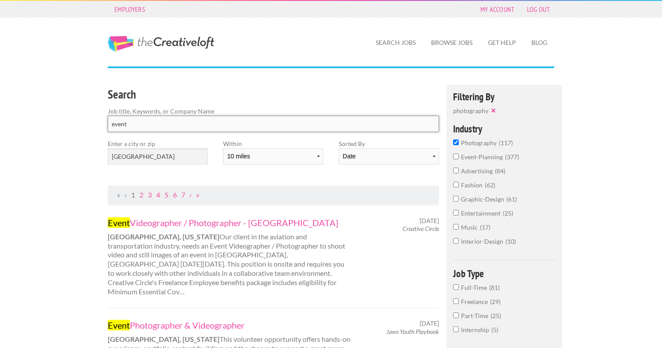
click at [124, 125] on input "event" at bounding box center [273, 124] width 331 height 16
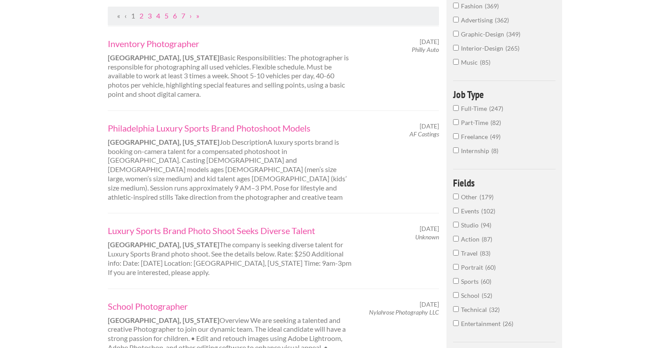
scroll to position [235, 0]
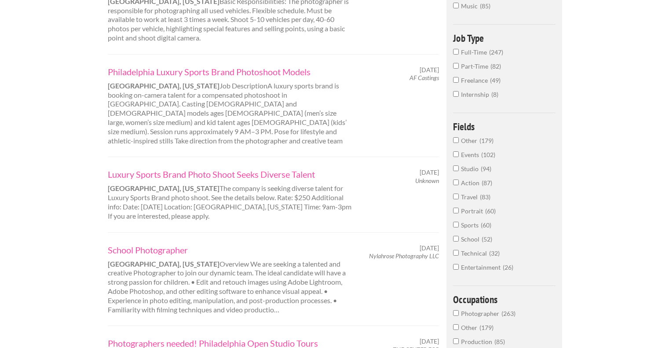
click at [468, 153] on span "Events" at bounding box center [471, 154] width 20 height 7
click at [459, 153] on input "Events 102" at bounding box center [456, 154] width 6 height 6
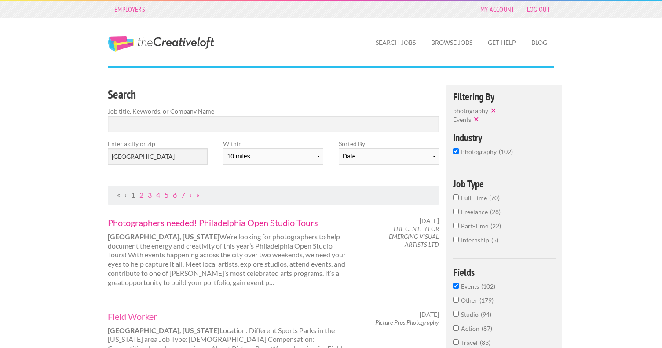
click at [273, 222] on link "Photographers needed! Philadelphia Open Studio Tours" at bounding box center [230, 222] width 245 height 11
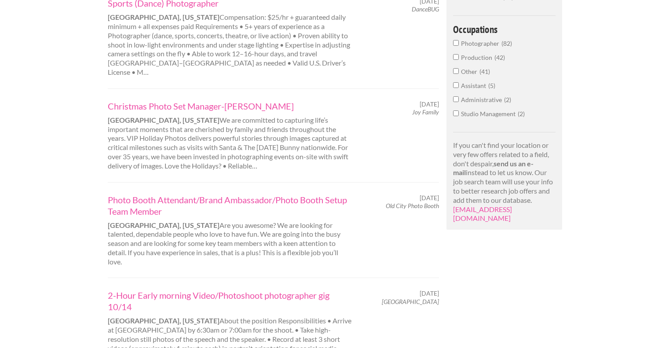
scroll to position [422, 0]
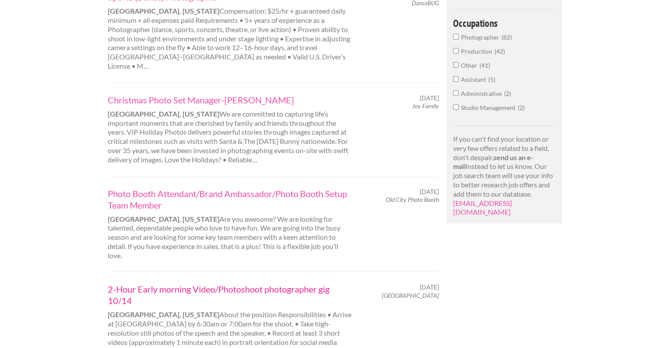
click at [236, 283] on link "2-Hour Early morning Video/Photoshoot photographer gig 10/14" at bounding box center [230, 294] width 245 height 23
click at [228, 283] on link "2-Hour Early morning Video/Photoshoot photographer gig 10/14" at bounding box center [230, 294] width 245 height 23
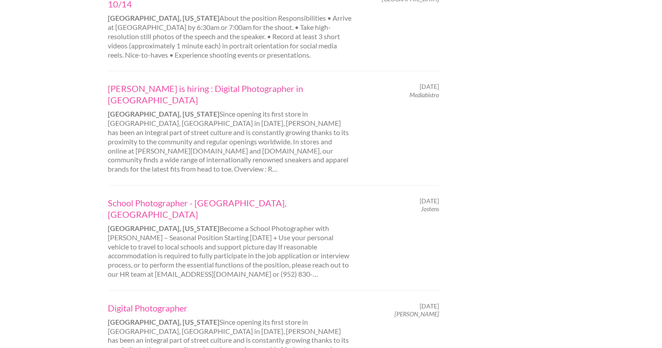
scroll to position [725, 0]
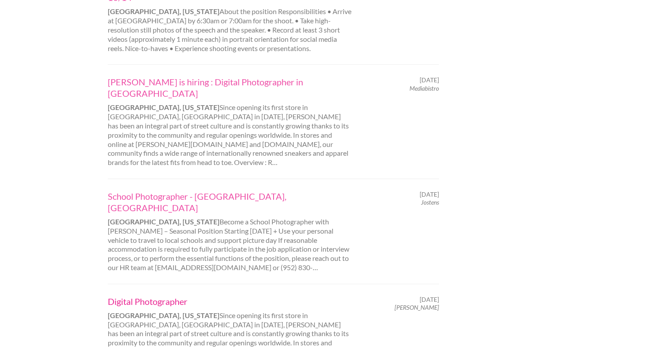
click at [180, 296] on link "Digital Photographer" at bounding box center [230, 301] width 245 height 11
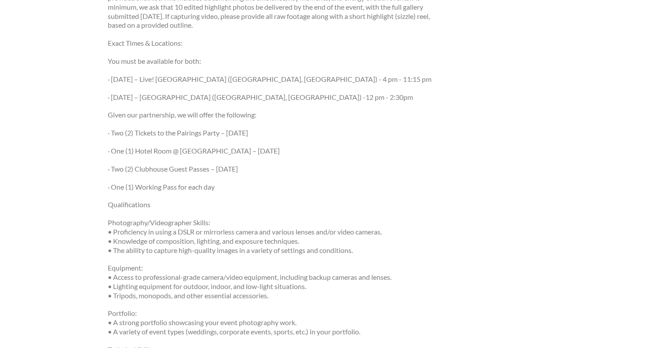
scroll to position [639, 0]
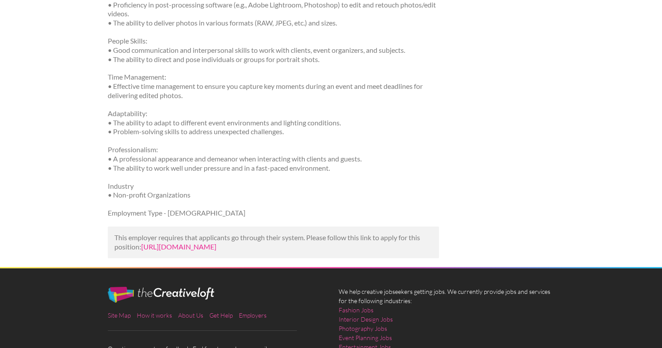
click at [172, 251] on link "[URL][DOMAIN_NAME]" at bounding box center [178, 246] width 75 height 8
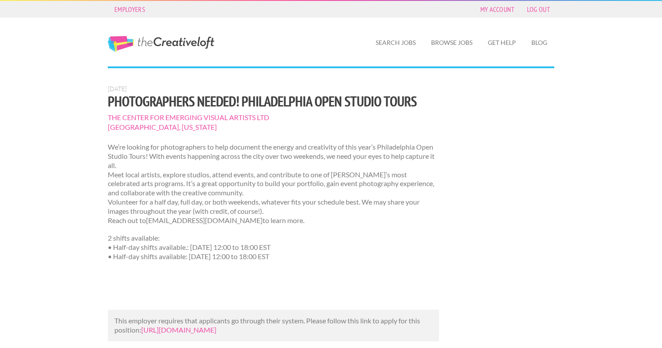
scroll to position [181, 0]
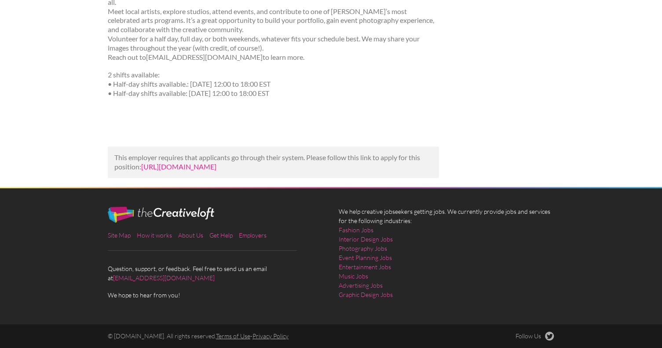
click at [216, 162] on link "[URL][DOMAIN_NAME]" at bounding box center [178, 166] width 75 height 8
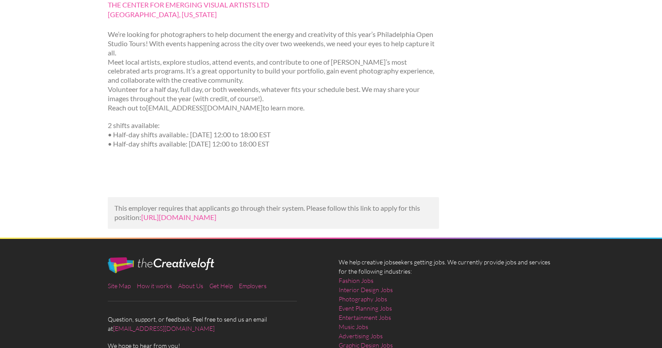
scroll to position [112, 0]
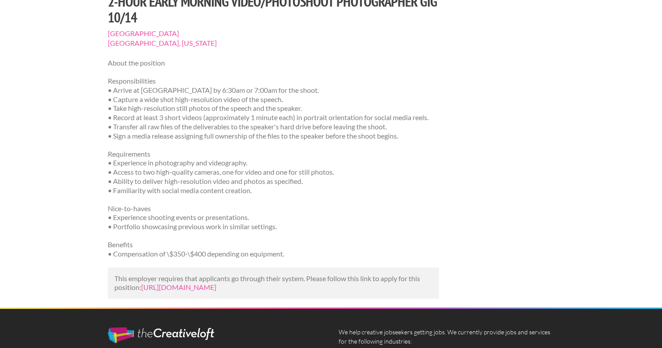
scroll to position [103, 0]
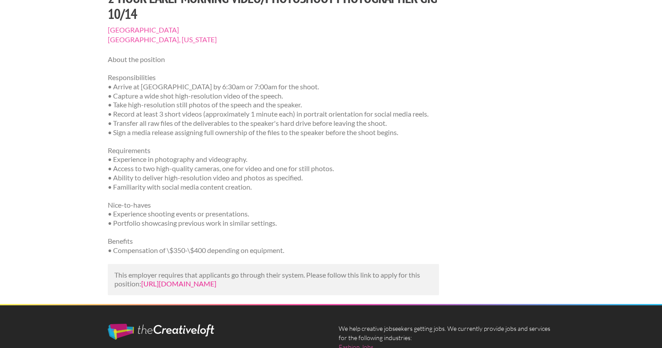
click at [216, 288] on link "[URL][DOMAIN_NAME]" at bounding box center [178, 283] width 75 height 8
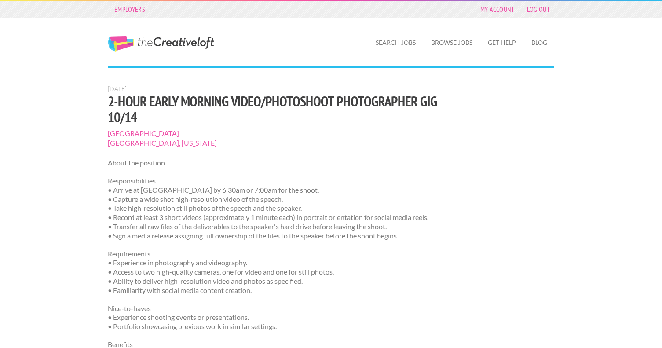
scroll to position [238, 0]
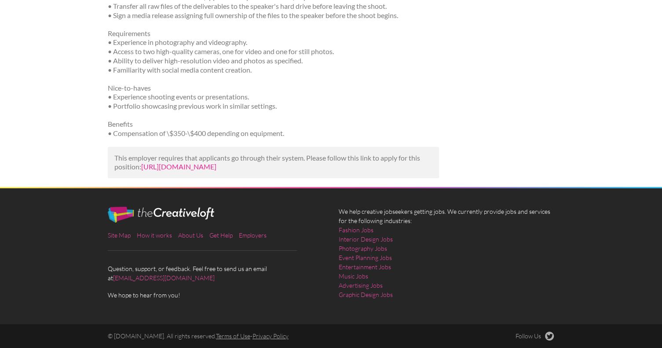
click at [213, 162] on link "[URL][DOMAIN_NAME]" at bounding box center [178, 166] width 75 height 8
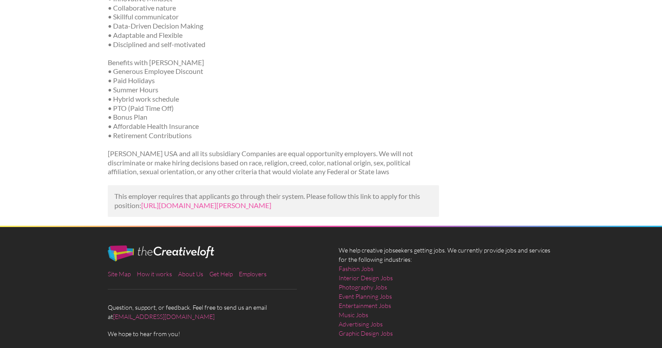
scroll to position [727, 0]
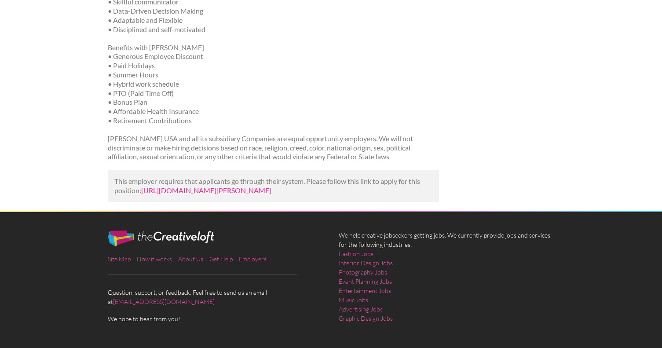
click at [193, 186] on link "https://www.linkedin.com/jobs/view/digital-photographer-at-snipes-4272196580?ut…" at bounding box center [206, 190] width 130 height 8
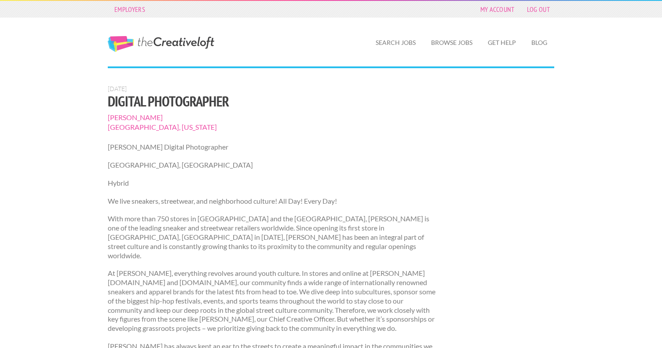
scroll to position [727, 0]
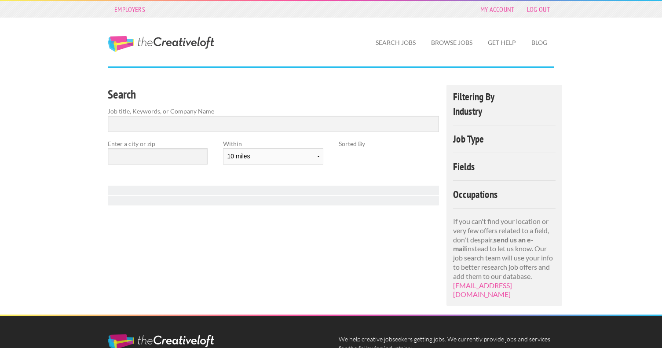
scroll to position [118, 0]
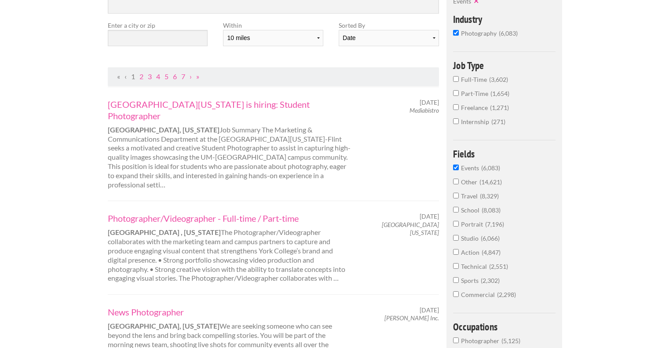
click at [469, 34] on span "photography" at bounding box center [480, 32] width 38 height 7
click at [459, 34] on input "photography 6,083" at bounding box center [456, 33] width 6 height 6
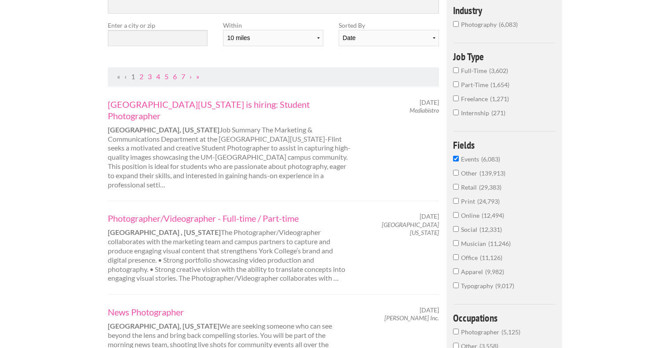
click at [469, 25] on span "photography" at bounding box center [480, 24] width 38 height 7
click at [459, 25] on input "photography 6,083" at bounding box center [456, 24] width 6 height 6
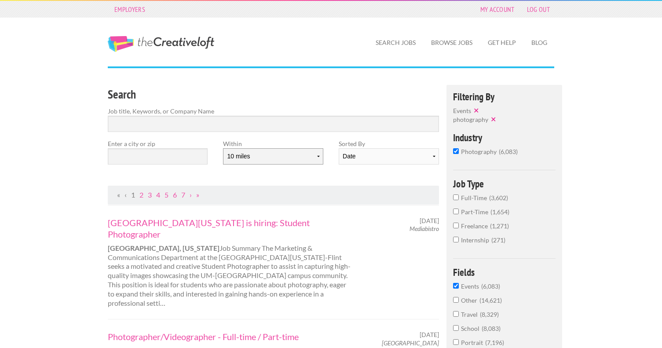
click at [300, 153] on select "10 miles 20 miles 50 miles 100 miles 200 miles 300 miles 400 miles 500 miles" at bounding box center [273, 156] width 100 height 16
select select "100"
click at [223, 148] on select "10 miles 20 miles 50 miles 100 miles 200 miles 300 miles 400 miles 500 miles" at bounding box center [273, 156] width 100 height 16
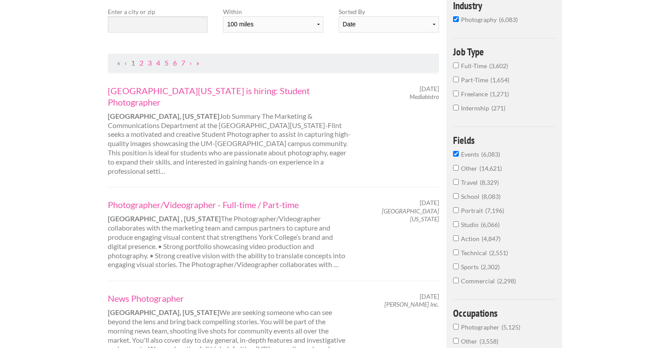
scroll to position [132, 0]
click at [241, 198] on link "Photographer/Videographer - Full-time / Part-time" at bounding box center [230, 203] width 245 height 11
click at [158, 292] on link "News Photographer" at bounding box center [230, 297] width 245 height 11
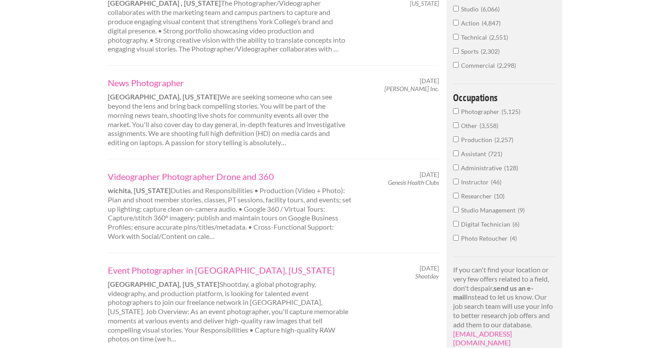
scroll to position [348, 0]
click at [426, 272] on em "Shootday" at bounding box center [427, 275] width 24 height 7
copy em "Shootday"
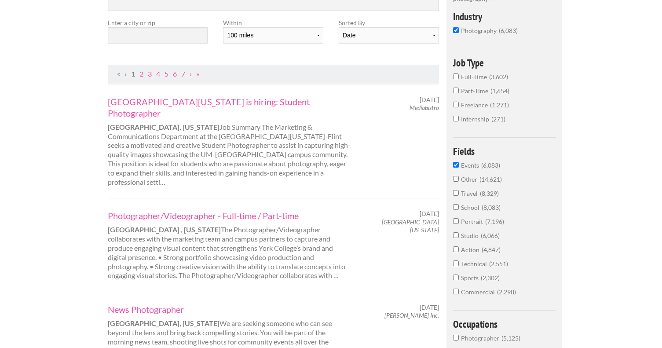
scroll to position [0, 0]
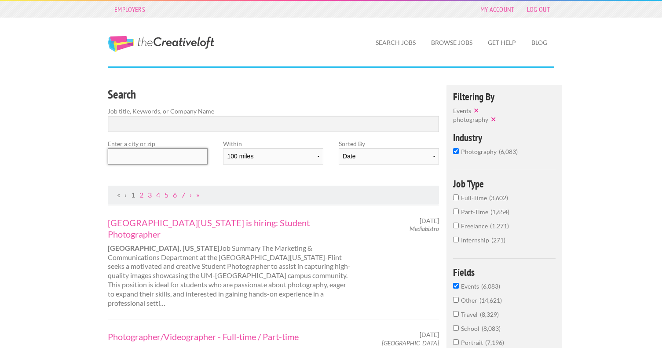
click at [156, 158] on input "text" at bounding box center [158, 156] width 100 height 16
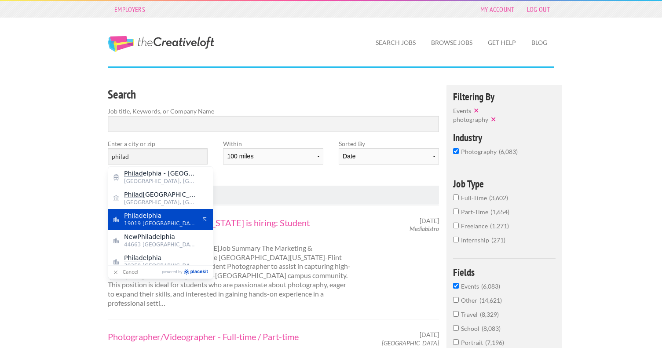
click at [157, 225] on span "19019 United States of America" at bounding box center [160, 224] width 72 height 8
type input "Philadelphia"
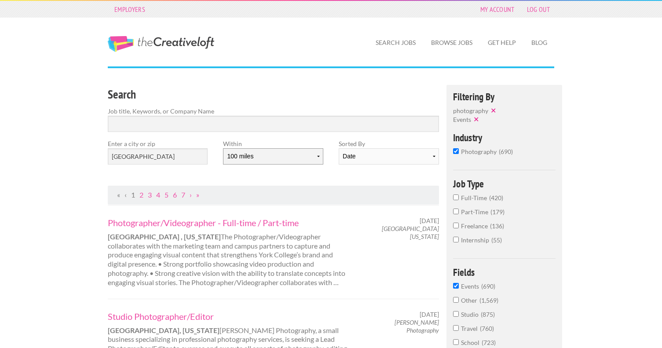
click at [284, 162] on select "10 miles 20 miles 50 miles 100 miles 200 miles 300 miles 400 miles 500 miles" at bounding box center [273, 156] width 100 height 16
select select "20"
click at [223, 148] on select "10 miles 20 miles 50 miles 100 miles 200 miles 300 miles 400 miles 500 miles" at bounding box center [273, 156] width 100 height 16
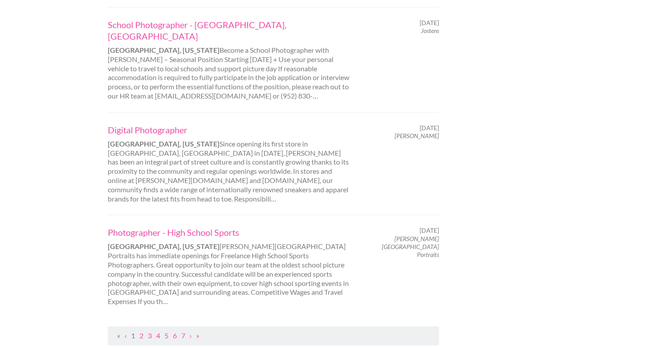
scroll to position [913, 0]
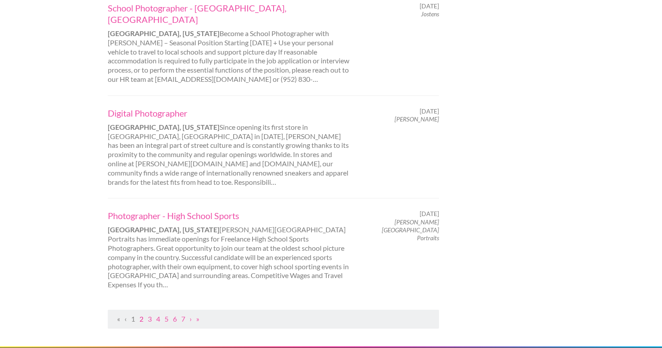
click at [141, 315] on link "2" at bounding box center [141, 319] width 4 height 8
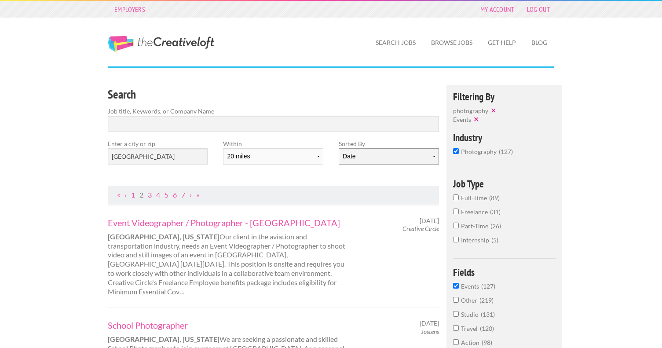
click at [345, 155] on select "Date Relevance" at bounding box center [389, 156] width 100 height 16
select select "jobs"
click at [339, 148] on select "Date Relevance" at bounding box center [389, 156] width 100 height 16
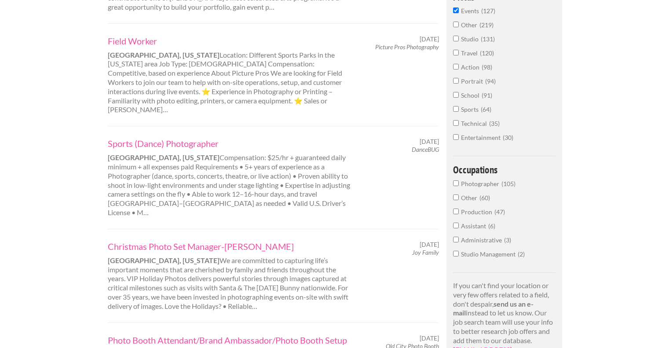
scroll to position [236, 0]
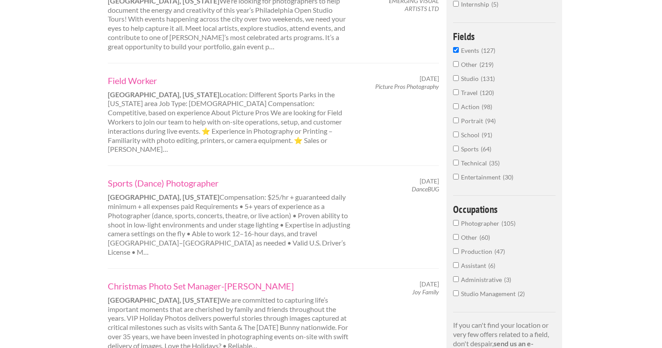
click at [479, 92] on span "Travel" at bounding box center [470, 92] width 19 height 7
click at [459, 92] on input "Travel 120" at bounding box center [456, 92] width 6 height 6
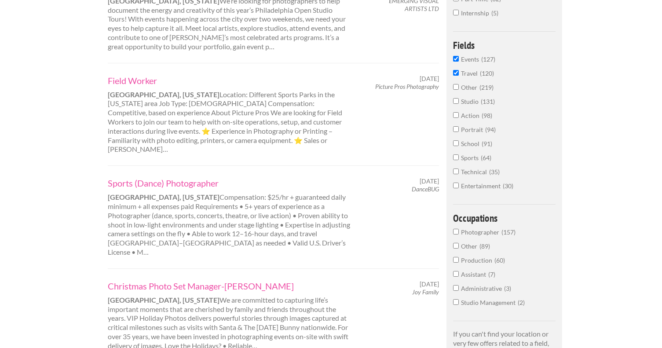
click at [476, 89] on span "Other" at bounding box center [470, 87] width 18 height 7
click at [459, 89] on input "Other 219" at bounding box center [456, 87] width 6 height 6
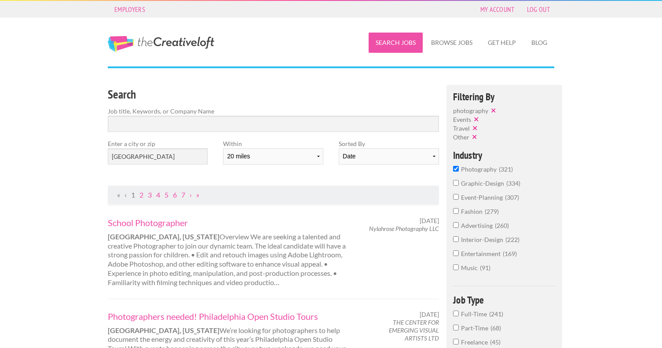
click at [403, 41] on link "Search Jobs" at bounding box center [396, 43] width 54 height 20
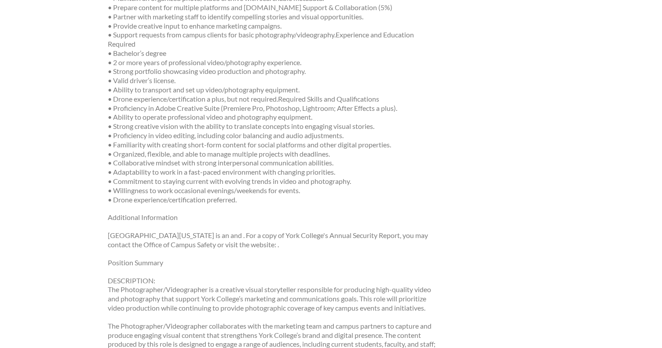
scroll to position [458, 0]
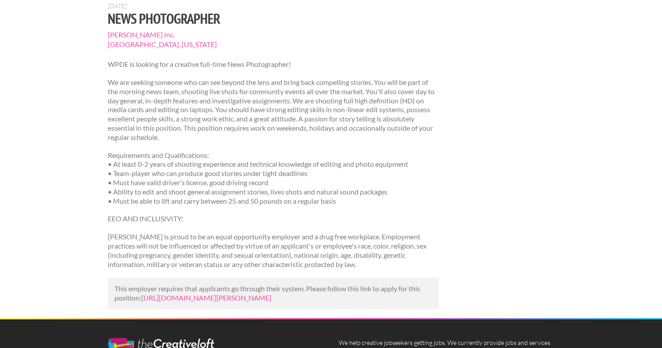
scroll to position [88, 0]
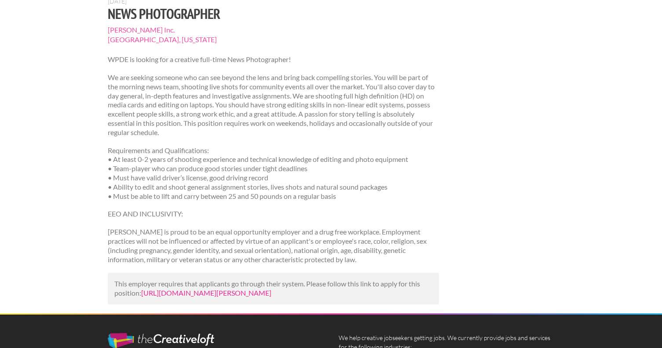
click at [176, 295] on link "[URL][DOMAIN_NAME][PERSON_NAME]" at bounding box center [206, 293] width 130 height 8
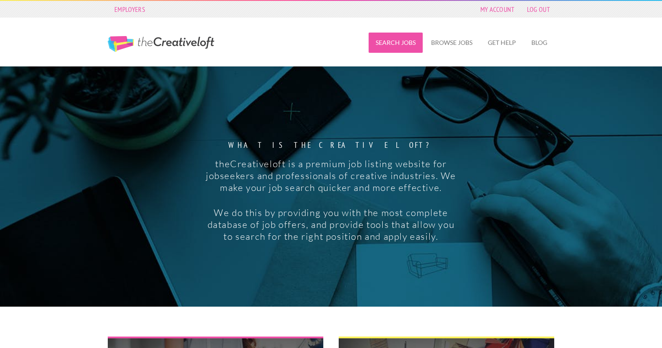
click at [405, 44] on link "Search Jobs" at bounding box center [396, 43] width 54 height 20
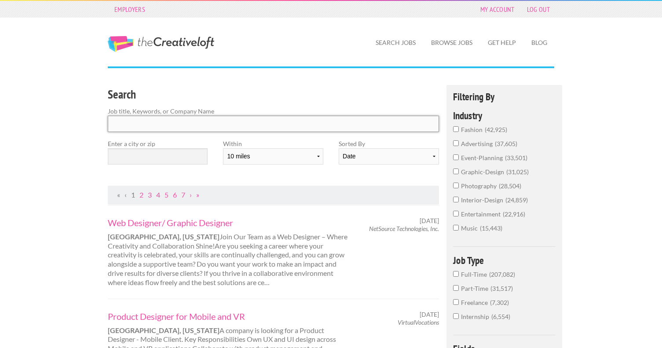
click at [218, 126] on input "Search" at bounding box center [273, 124] width 331 height 16
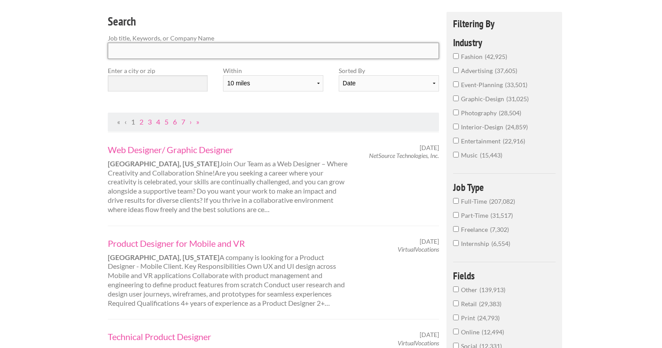
scroll to position [37, 0]
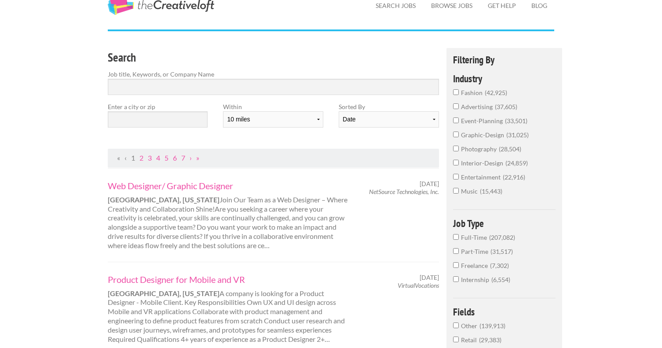
click at [474, 152] on span "photography" at bounding box center [480, 148] width 38 height 7
click at [459, 151] on input "photography 28,504" at bounding box center [456, 149] width 6 height 6
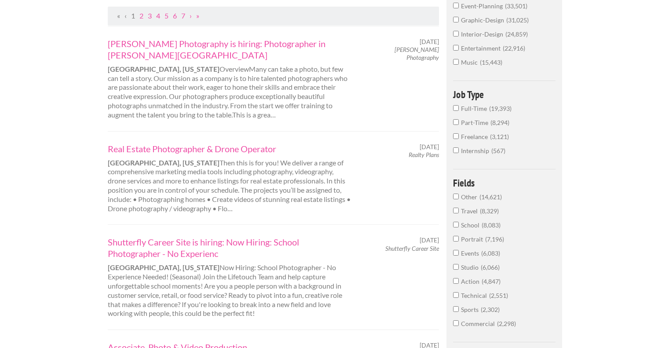
scroll to position [252, 0]
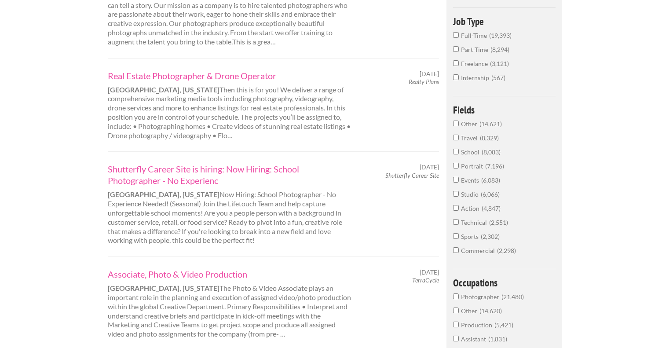
click at [473, 250] on span "Commercial" at bounding box center [479, 250] width 36 height 7
click at [459, 250] on input "Commercial 2,298" at bounding box center [456, 250] width 6 height 6
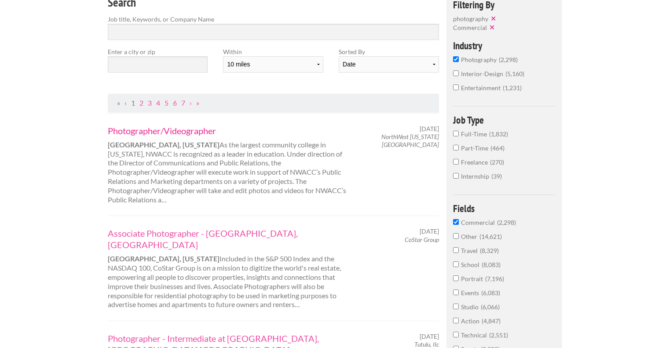
scroll to position [33, 0]
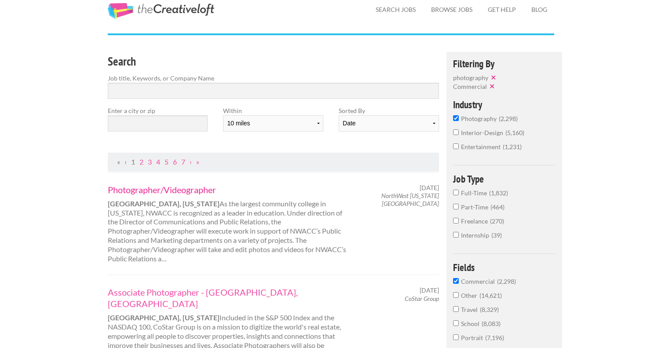
click at [167, 187] on link "Photographer/Videographer" at bounding box center [230, 189] width 245 height 11
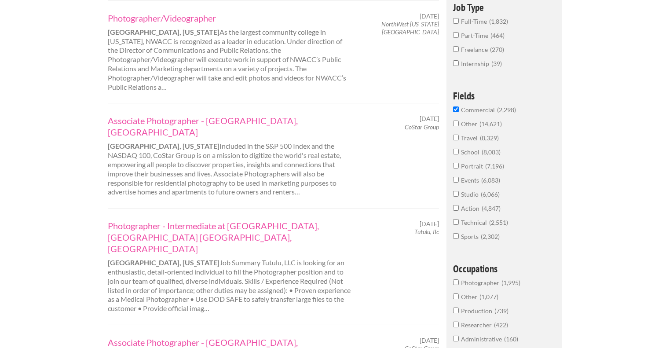
scroll to position [205, 0]
click at [216, 220] on link "Photographer - Intermediate at Tutulu, IIc Honolulu, HI" at bounding box center [230, 237] width 245 height 34
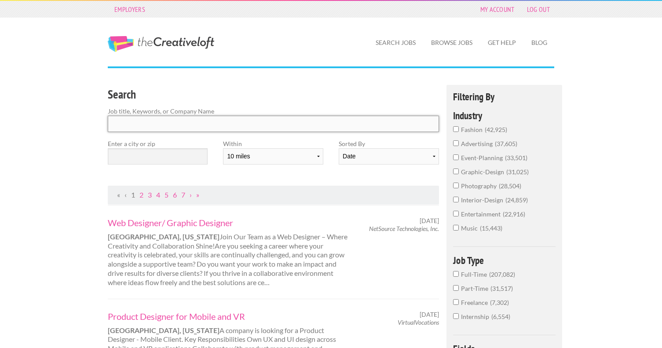
click at [178, 125] on input "Search" at bounding box center [273, 124] width 331 height 16
click at [489, 185] on span "photography" at bounding box center [480, 185] width 38 height 7
click at [459, 185] on input "photography 28,504" at bounding box center [456, 186] width 6 height 6
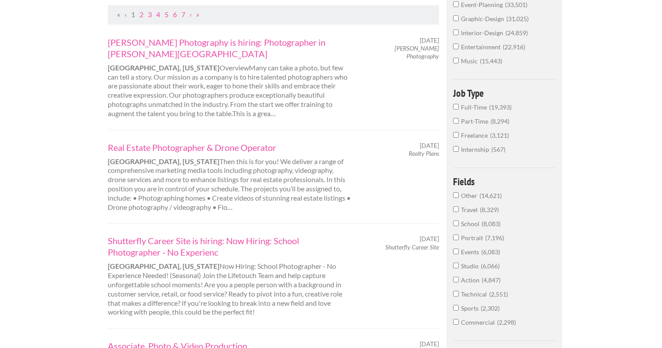
scroll to position [199, 0]
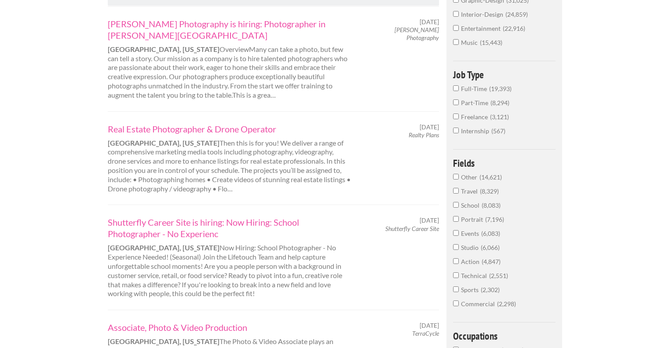
click at [472, 234] on span "Events" at bounding box center [471, 233] width 20 height 7
click at [459, 234] on input "Events 6,083" at bounding box center [456, 233] width 6 height 6
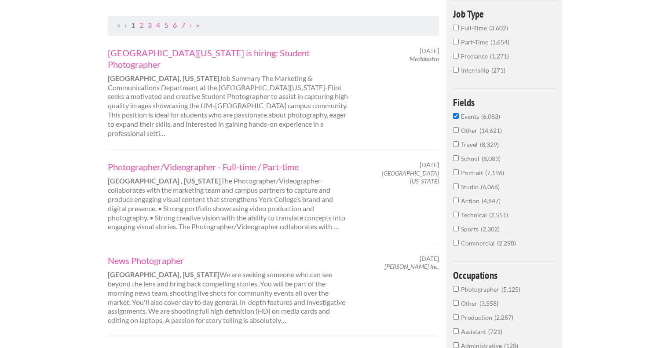
scroll to position [166, 0]
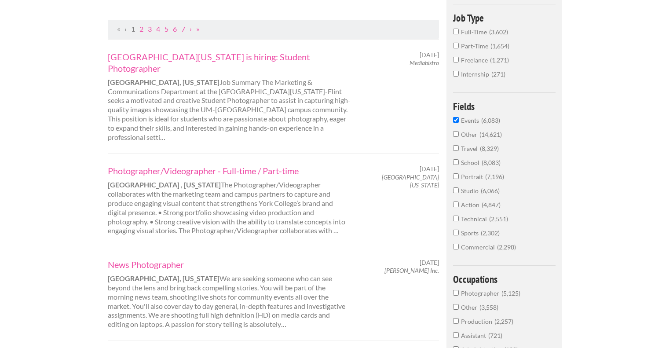
click at [424, 64] on em "Mediabistro" at bounding box center [424, 62] width 29 height 7
copy ol "Mediabistro"
click at [277, 165] on link "Photographer/Videographer - Full-time / Part-time" at bounding box center [230, 170] width 245 height 11
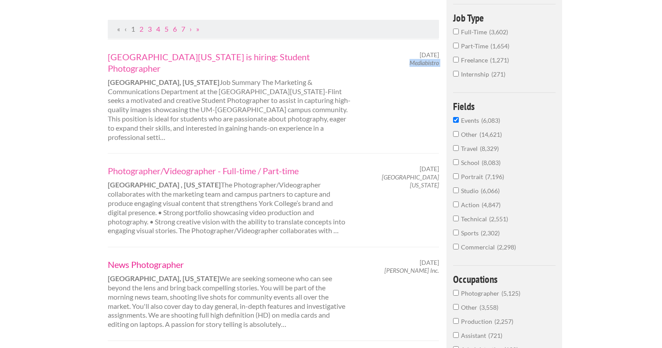
click at [159, 259] on link "News Photographer" at bounding box center [230, 264] width 245 height 11
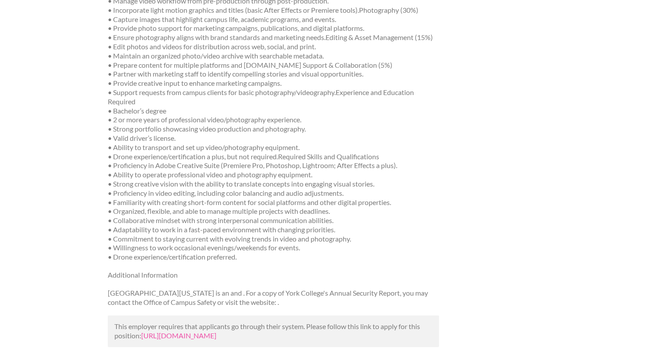
scroll to position [866, 0]
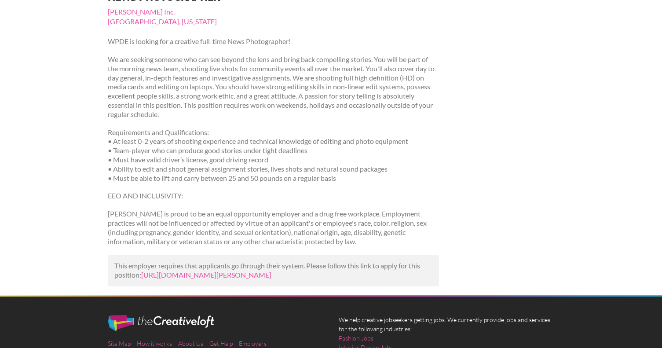
scroll to position [108, 0]
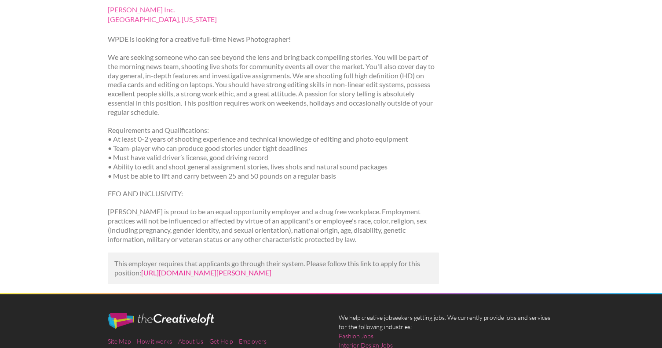
click at [176, 274] on link "https://www.linkedin.com/jobs/view/news-photographer-at-sinclair-inc-4308687657…" at bounding box center [206, 272] width 130 height 8
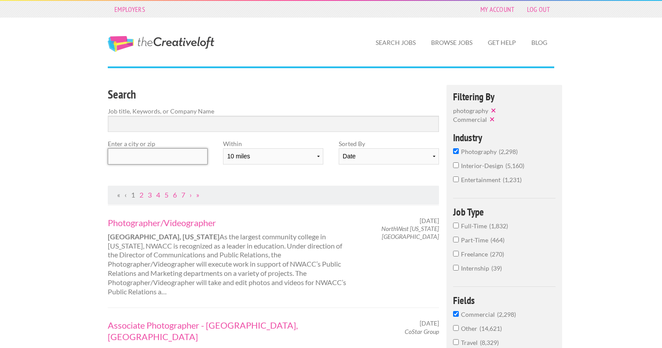
click at [161, 156] on input "text" at bounding box center [158, 156] width 100 height 16
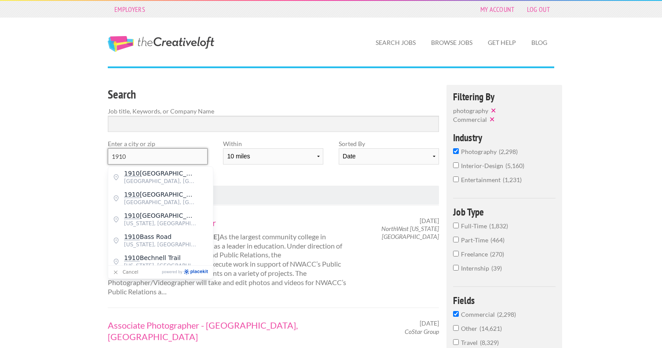
type input "1910"
click at [298, 219] on link "Photographer/Videographer" at bounding box center [230, 222] width 245 height 11
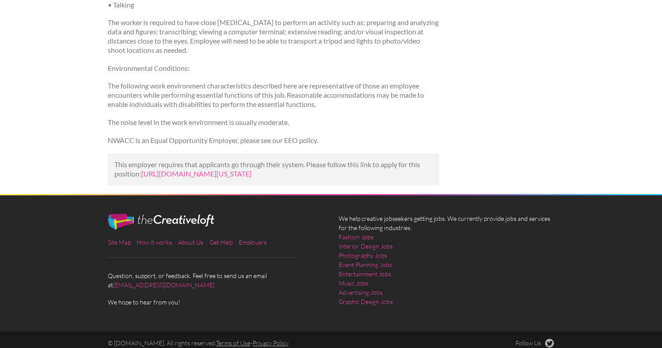
scroll to position [895, 0]
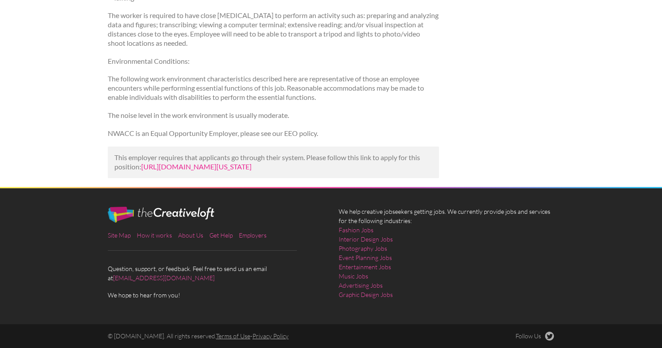
click at [249, 162] on link "[URL][DOMAIN_NAME][US_STATE]" at bounding box center [196, 166] width 110 height 8
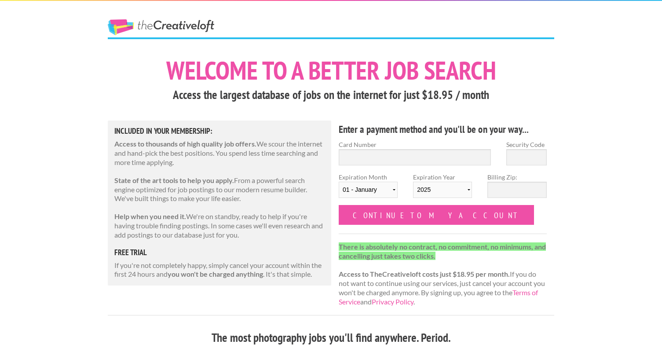
scroll to position [77, 0]
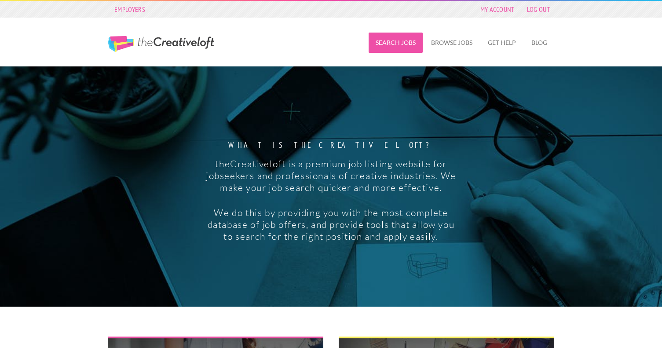
click at [384, 39] on link "Search Jobs" at bounding box center [396, 43] width 54 height 20
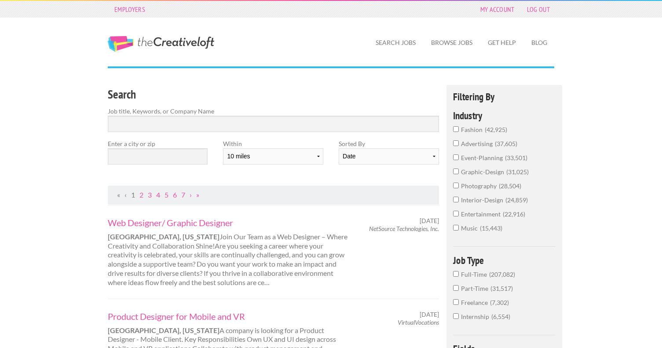
click at [478, 185] on span "photography" at bounding box center [480, 185] width 38 height 7
click at [459, 185] on input "photography 28,504" at bounding box center [456, 186] width 6 height 6
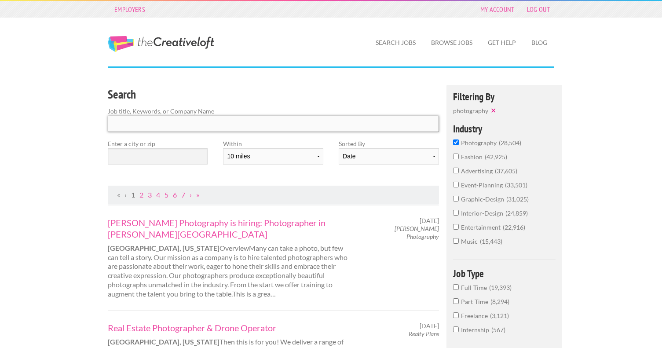
click at [187, 127] on input "Search" at bounding box center [273, 124] width 331 height 16
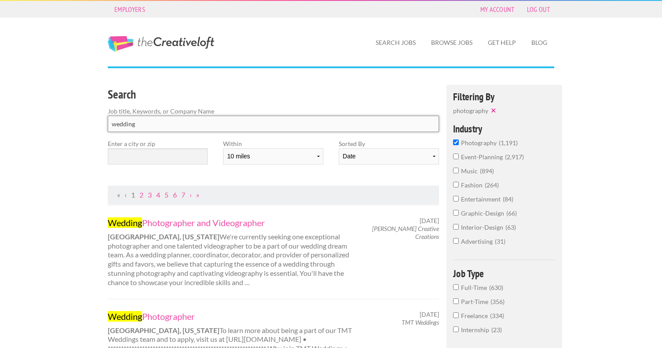
type input "wedding"
click at [143, 147] on label "Enter a city or zip" at bounding box center [158, 143] width 100 height 9
click at [143, 154] on input "text" at bounding box center [158, 156] width 100 height 16
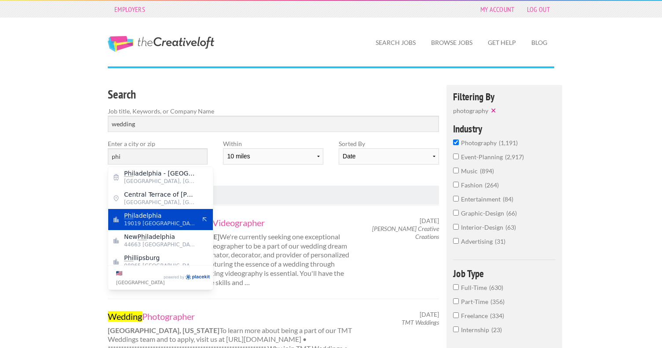
click at [155, 225] on span "19019 United States of America" at bounding box center [160, 224] width 72 height 8
type input "Philadelphia"
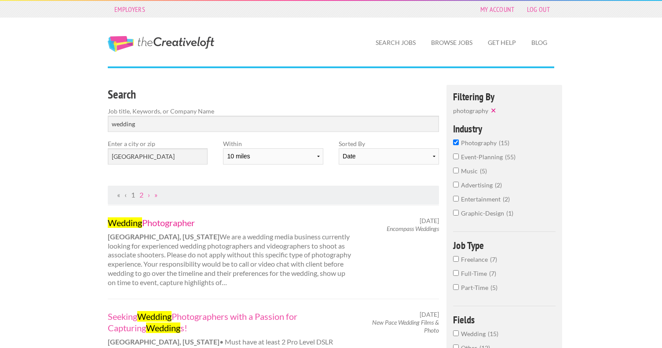
click at [161, 224] on link "Wedding Photographer" at bounding box center [230, 222] width 245 height 11
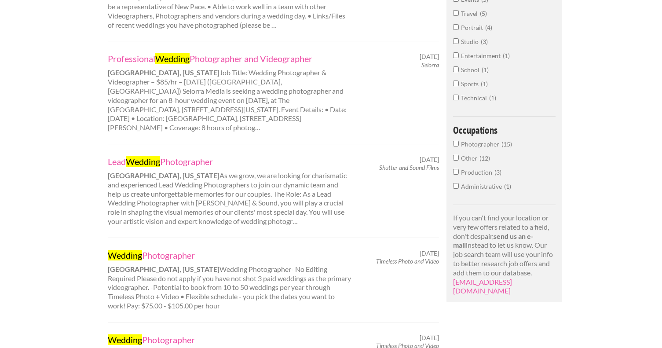
scroll to position [363, 0]
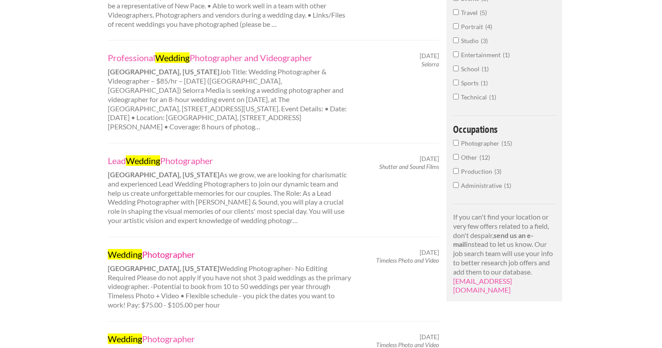
click at [174, 249] on link "Wedding Photographer" at bounding box center [230, 254] width 245 height 11
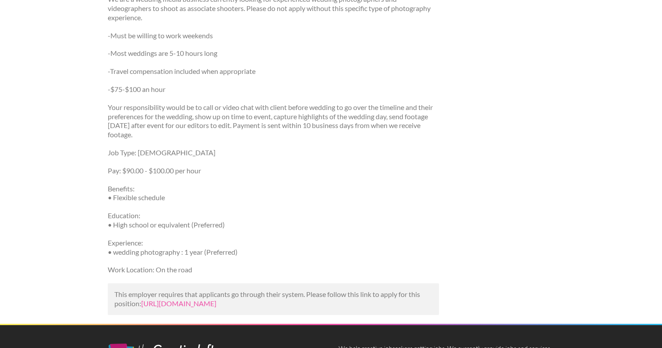
scroll to position [293, 0]
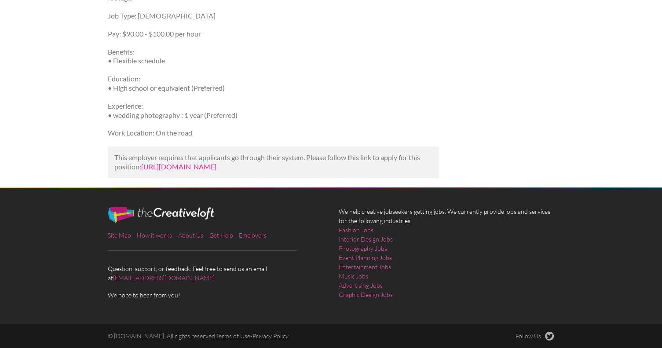
click at [169, 162] on link "[URL][DOMAIN_NAME]" at bounding box center [178, 166] width 75 height 8
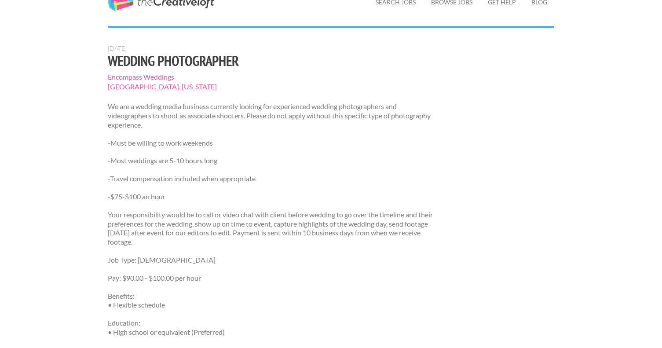
scroll to position [0, 0]
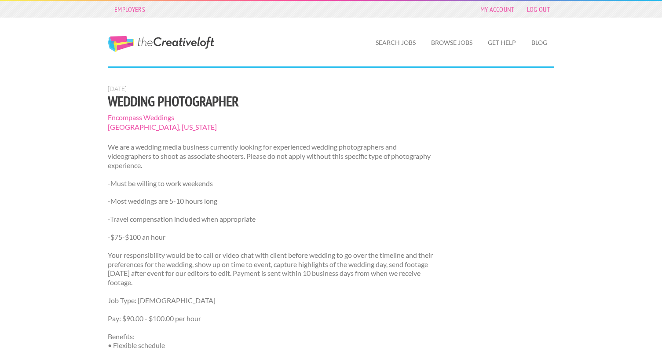
click at [166, 117] on span "Encompass Weddings" at bounding box center [273, 118] width 331 height 10
copy section "Encompass Weddings"
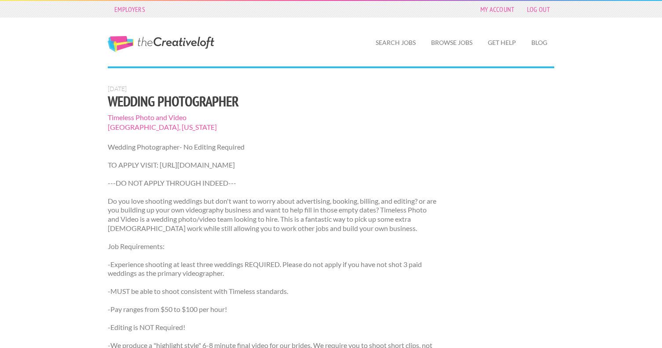
click at [148, 118] on span "Timeless Photo and Video" at bounding box center [273, 118] width 331 height 10
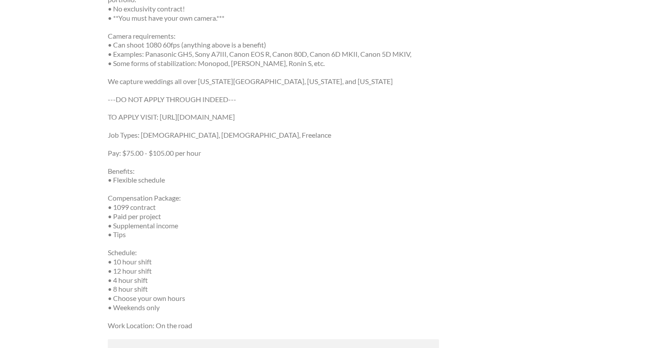
scroll to position [629, 0]
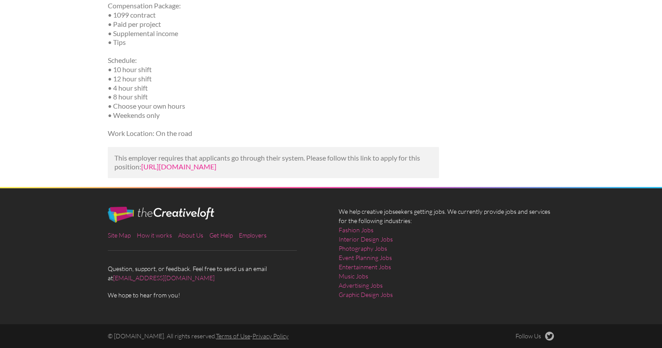
click at [188, 162] on link "[URL][DOMAIN_NAME]" at bounding box center [178, 166] width 75 height 8
